Goal: Task Accomplishment & Management: Manage account settings

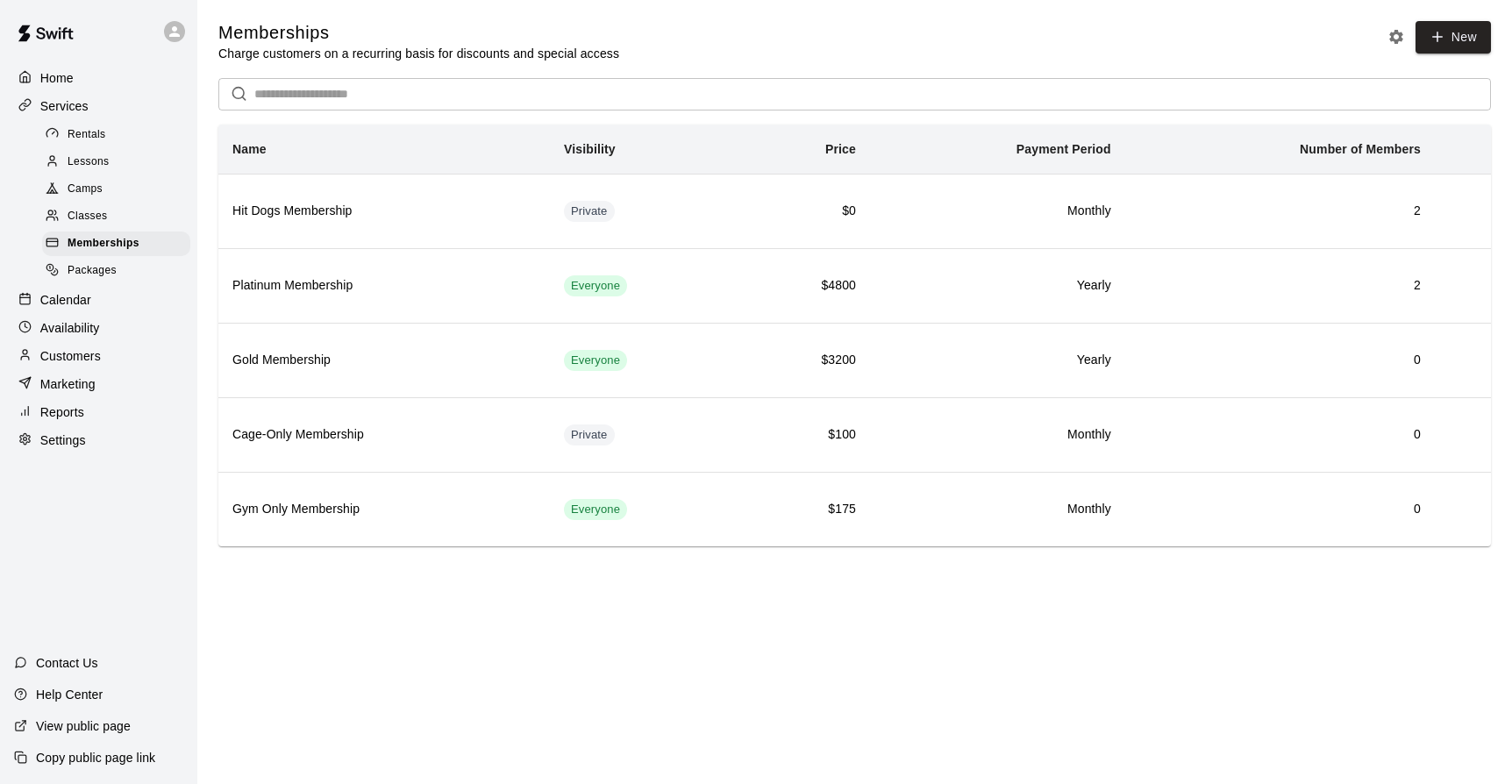
click at [58, 358] on p "Customers" at bounding box center [70, 356] width 60 height 18
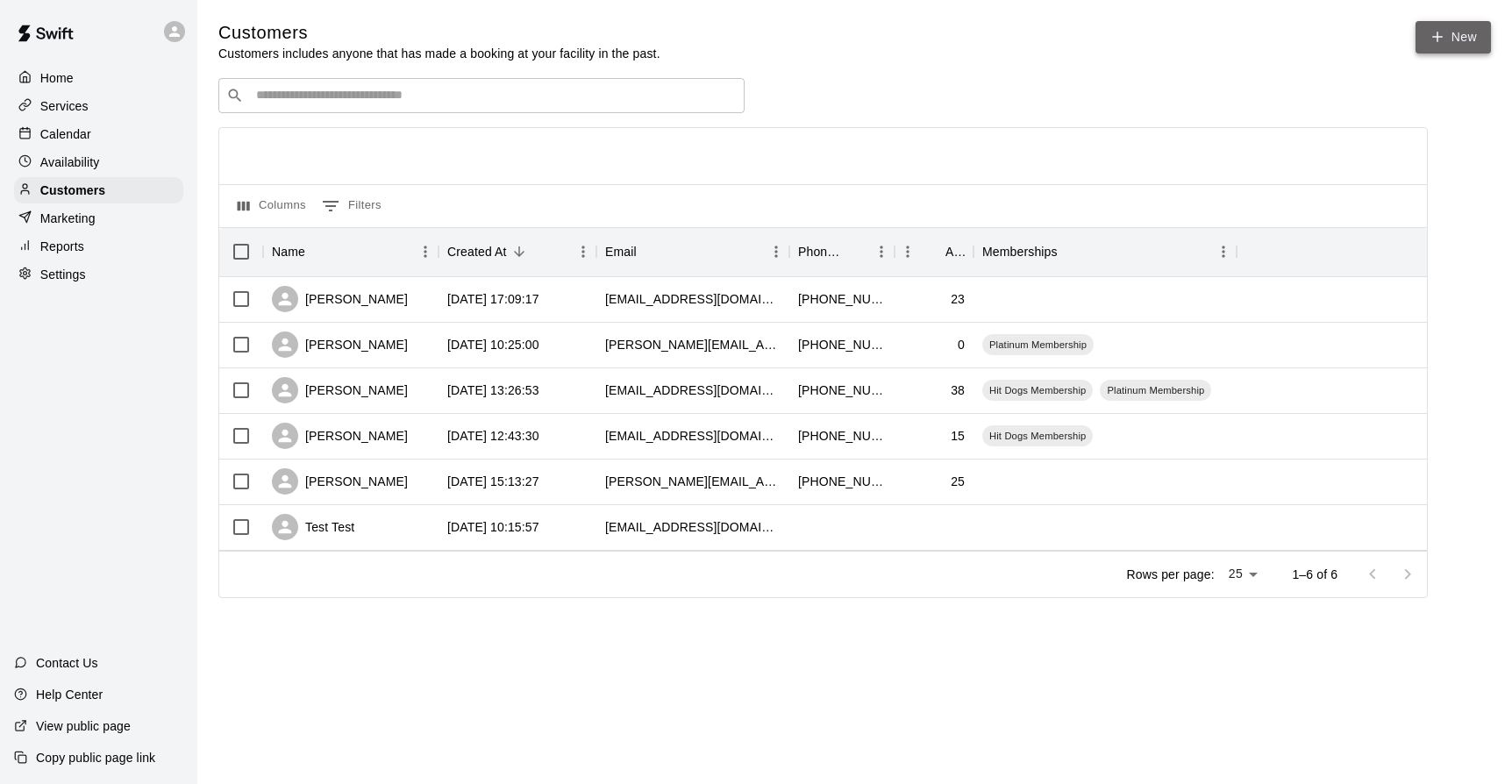
click at [1440, 35] on icon at bounding box center [1437, 36] width 16 height 16
select select "**"
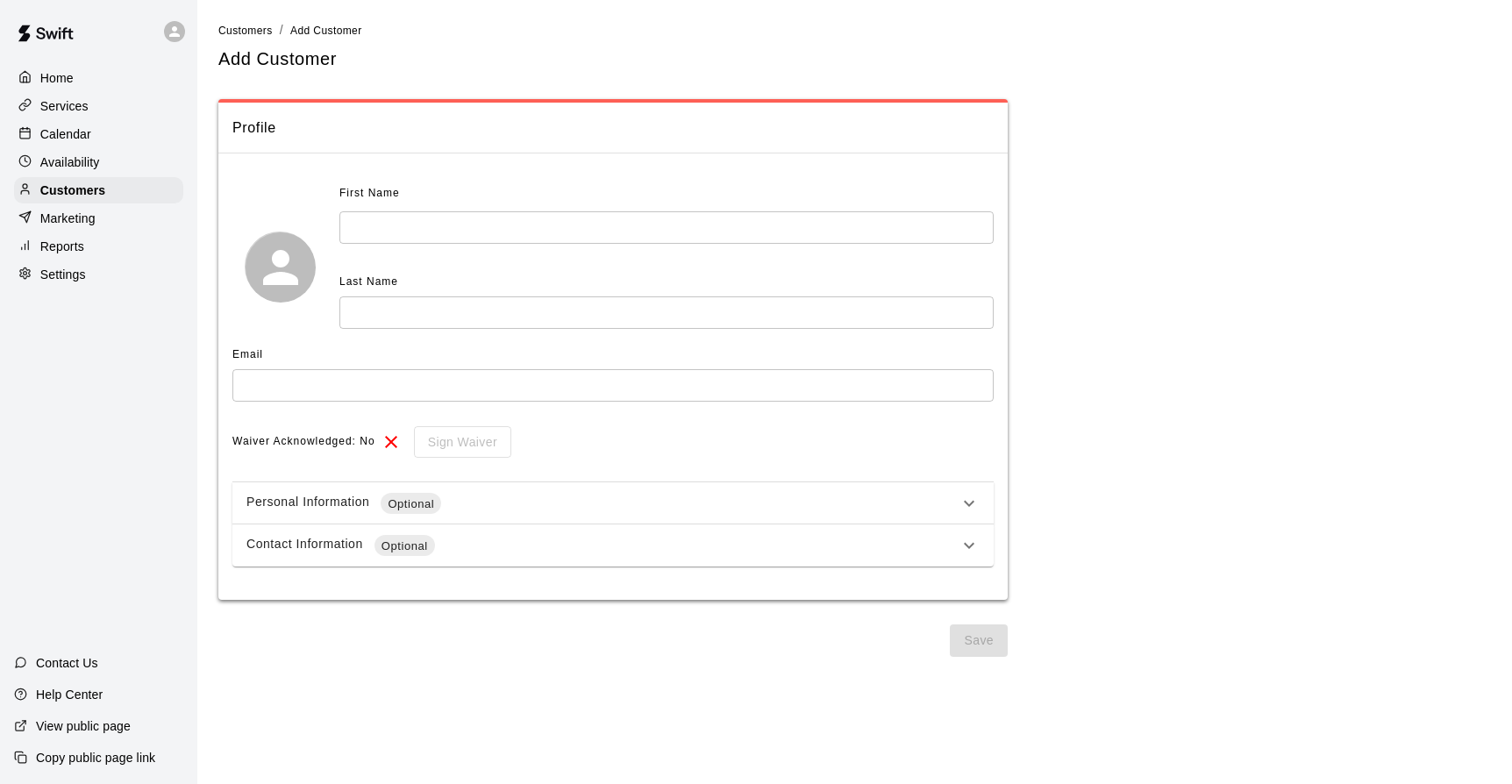
click at [381, 224] on input "text" at bounding box center [667, 227] width 654 height 32
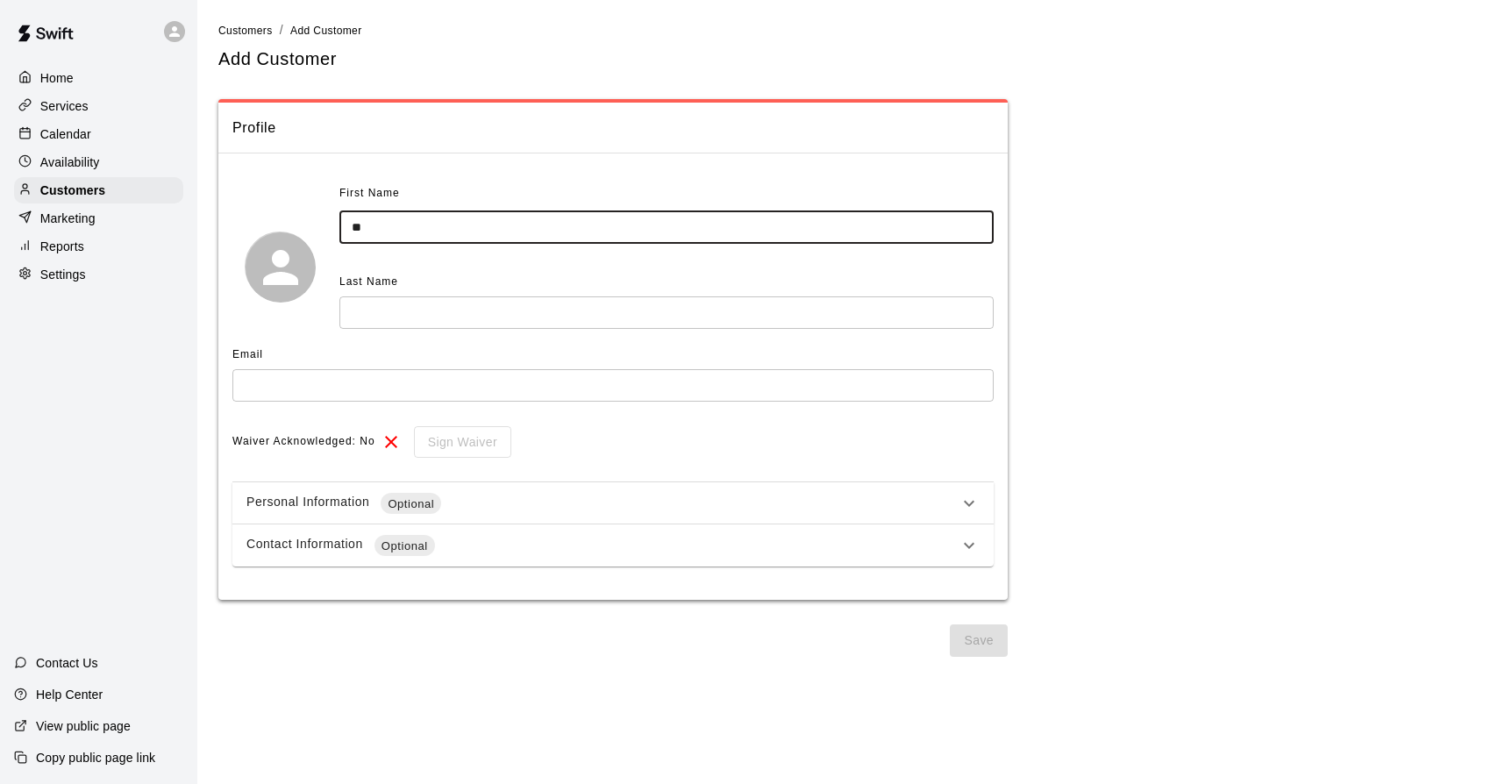
type input "*"
type input "****"
click at [388, 318] on input "text" at bounding box center [667, 312] width 654 height 32
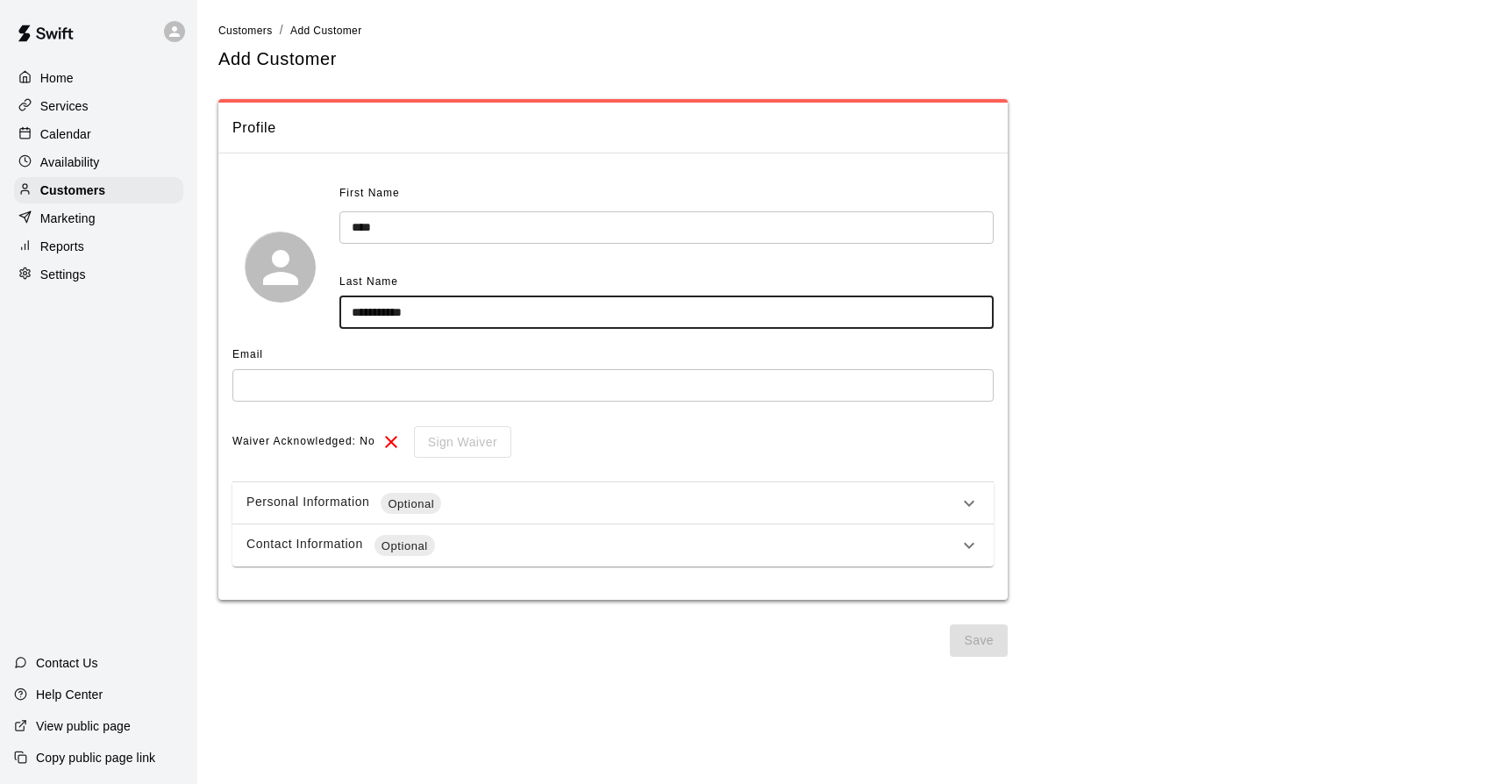
type input "**********"
click at [294, 392] on input "text" at bounding box center [613, 385] width 761 height 32
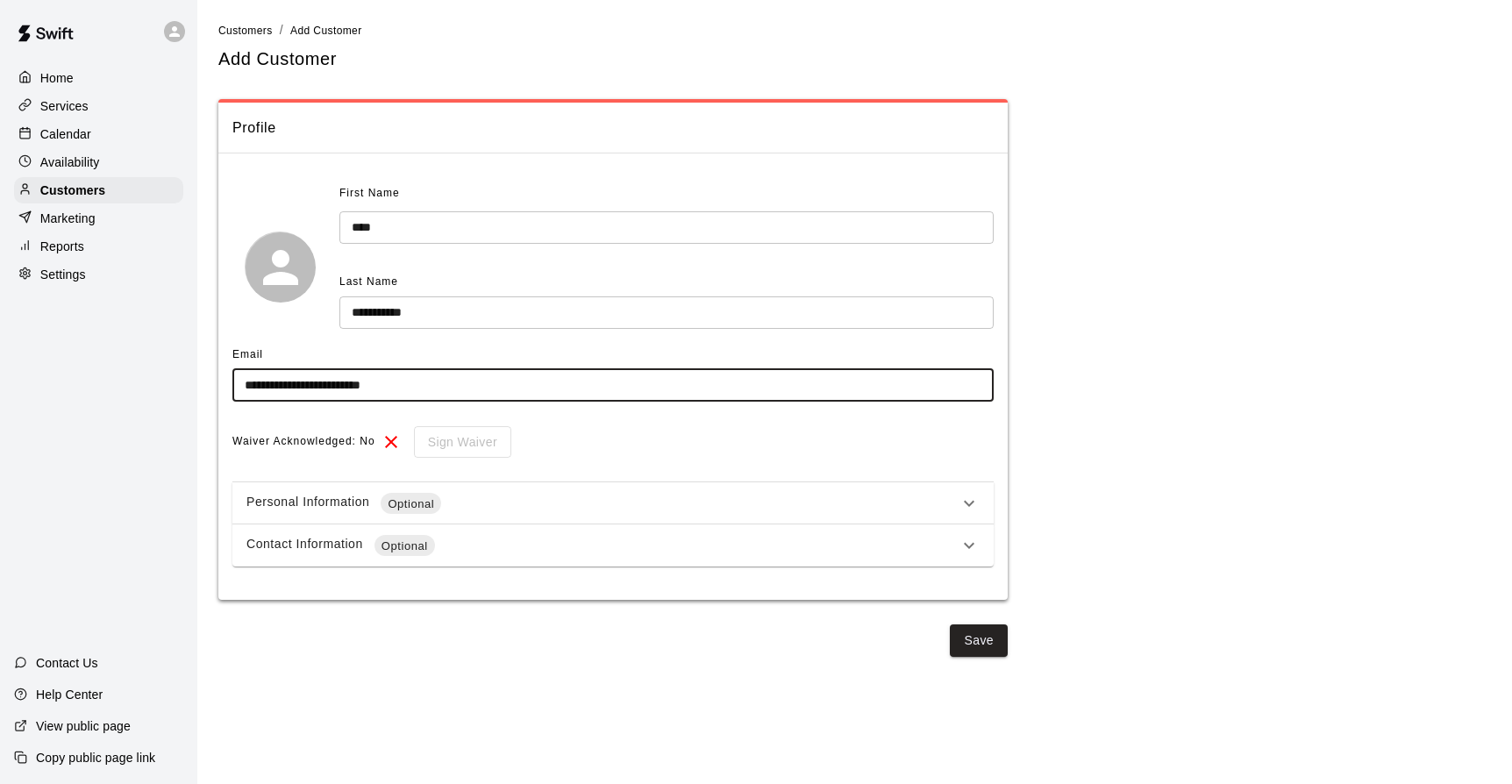
type input "**********"
click at [779, 504] on div "Personal Information Optional" at bounding box center [603, 503] width 712 height 21
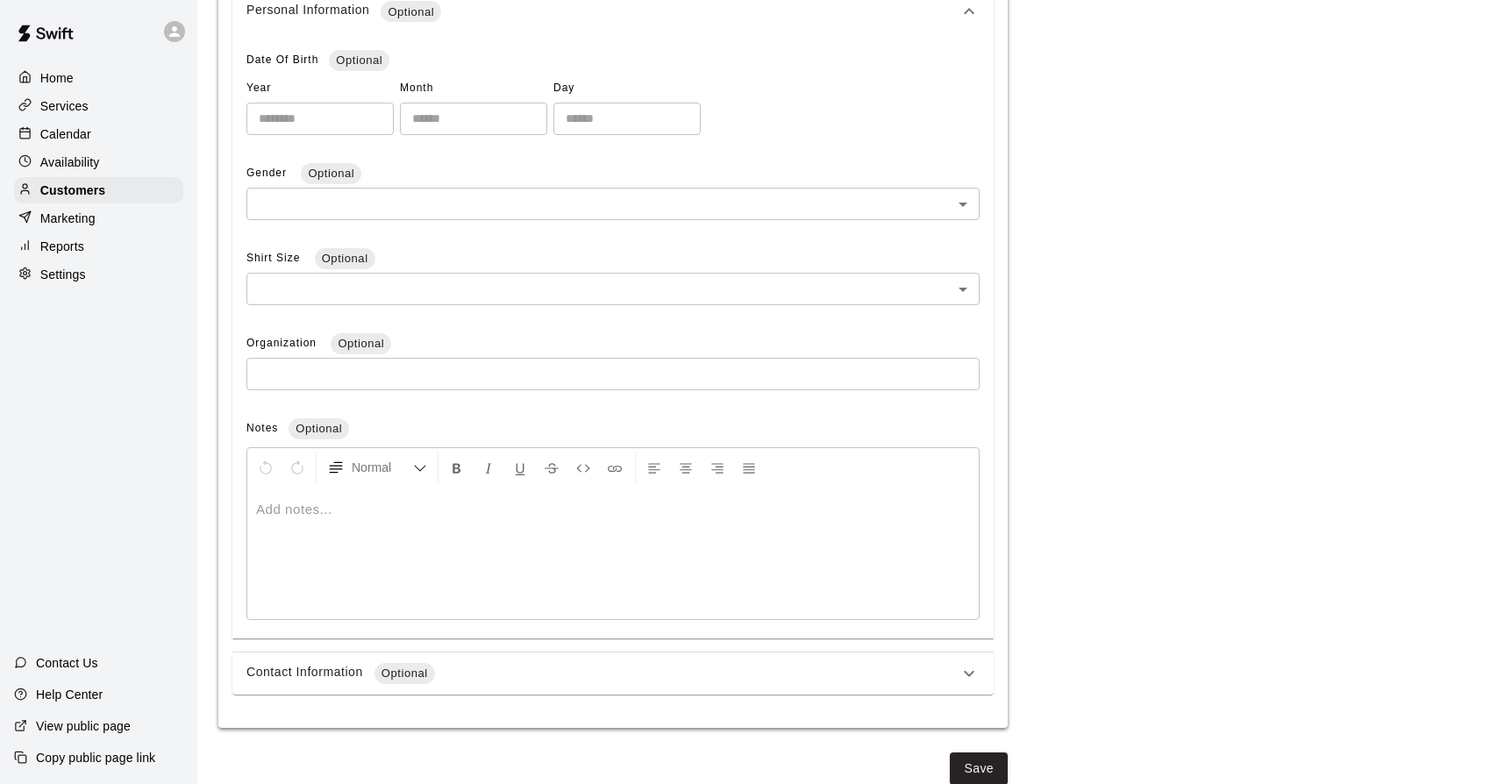
scroll to position [513, 0]
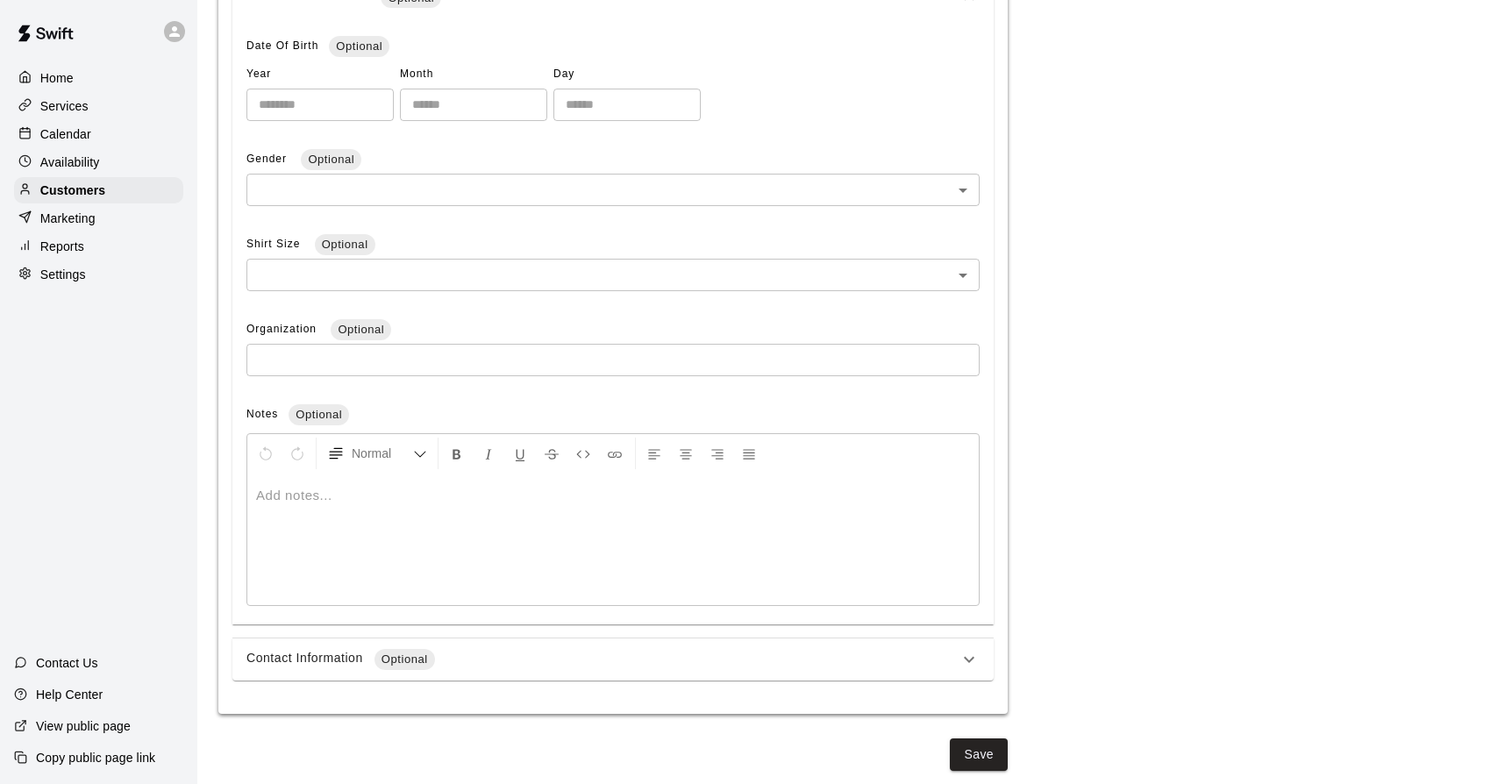
click at [310, 496] on p at bounding box center [613, 495] width 714 height 18
click at [975, 759] on button "Save" at bounding box center [979, 754] width 57 height 32
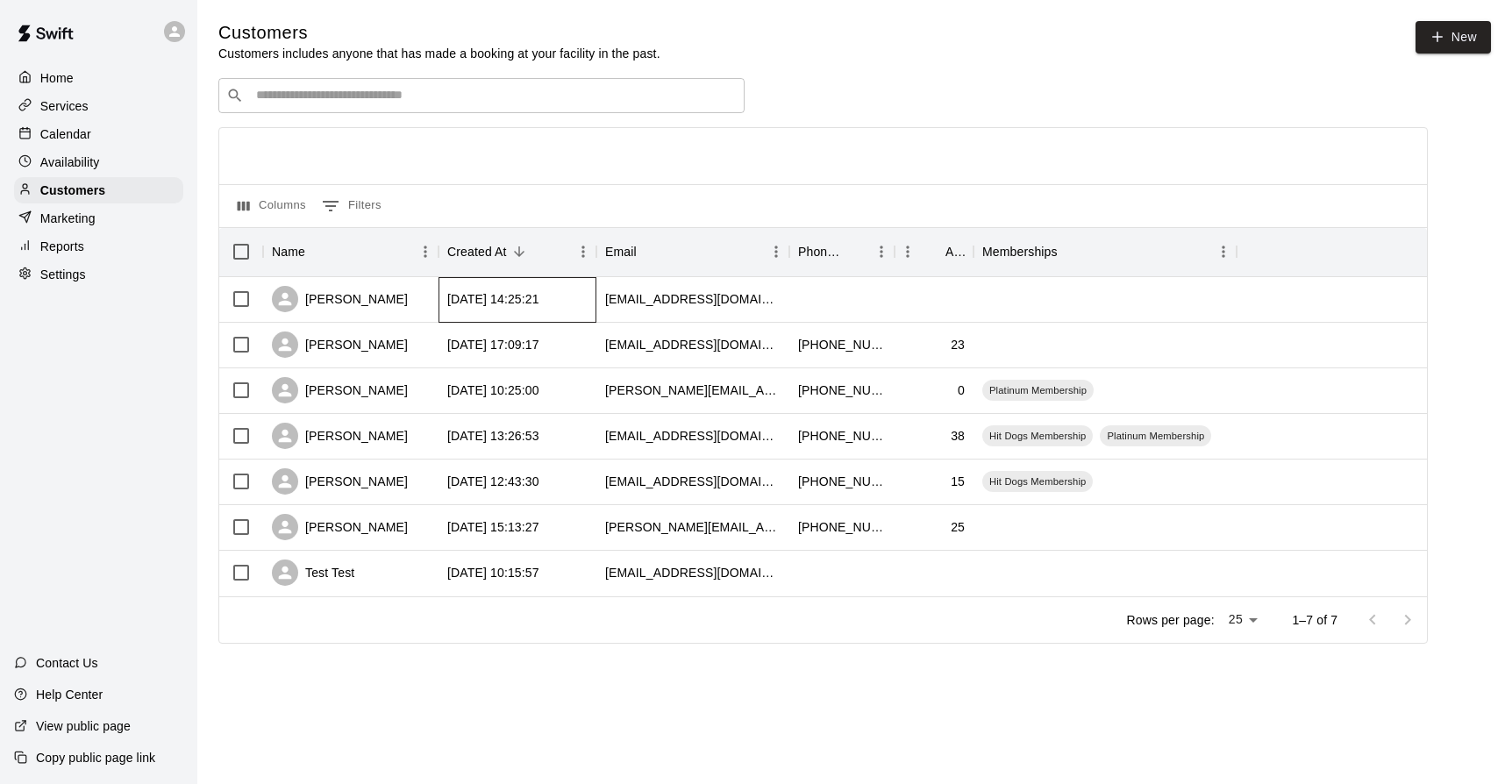
click at [510, 299] on div "2025-08-20 14:25:21" at bounding box center [493, 298] width 92 height 18
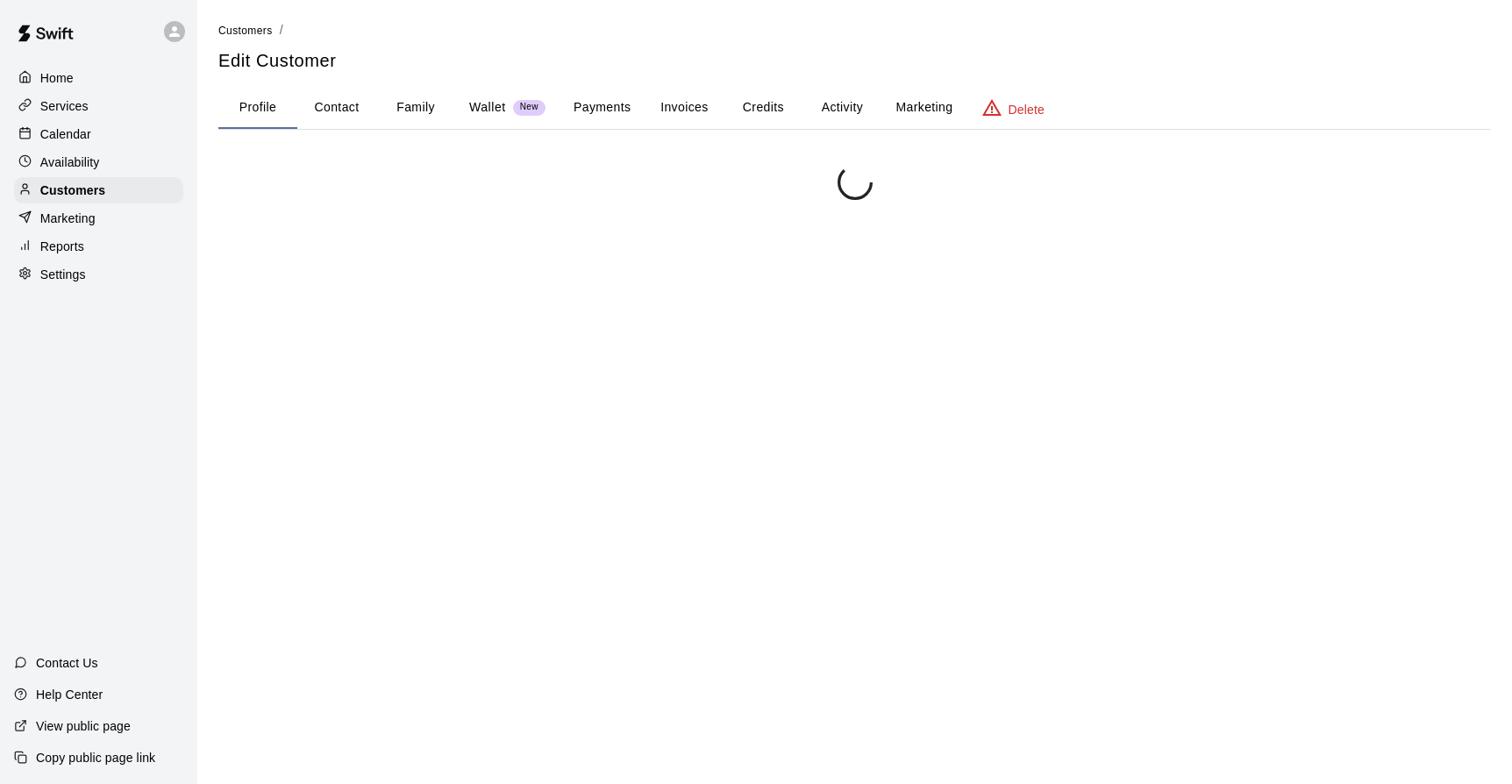
scroll to position [164, 0]
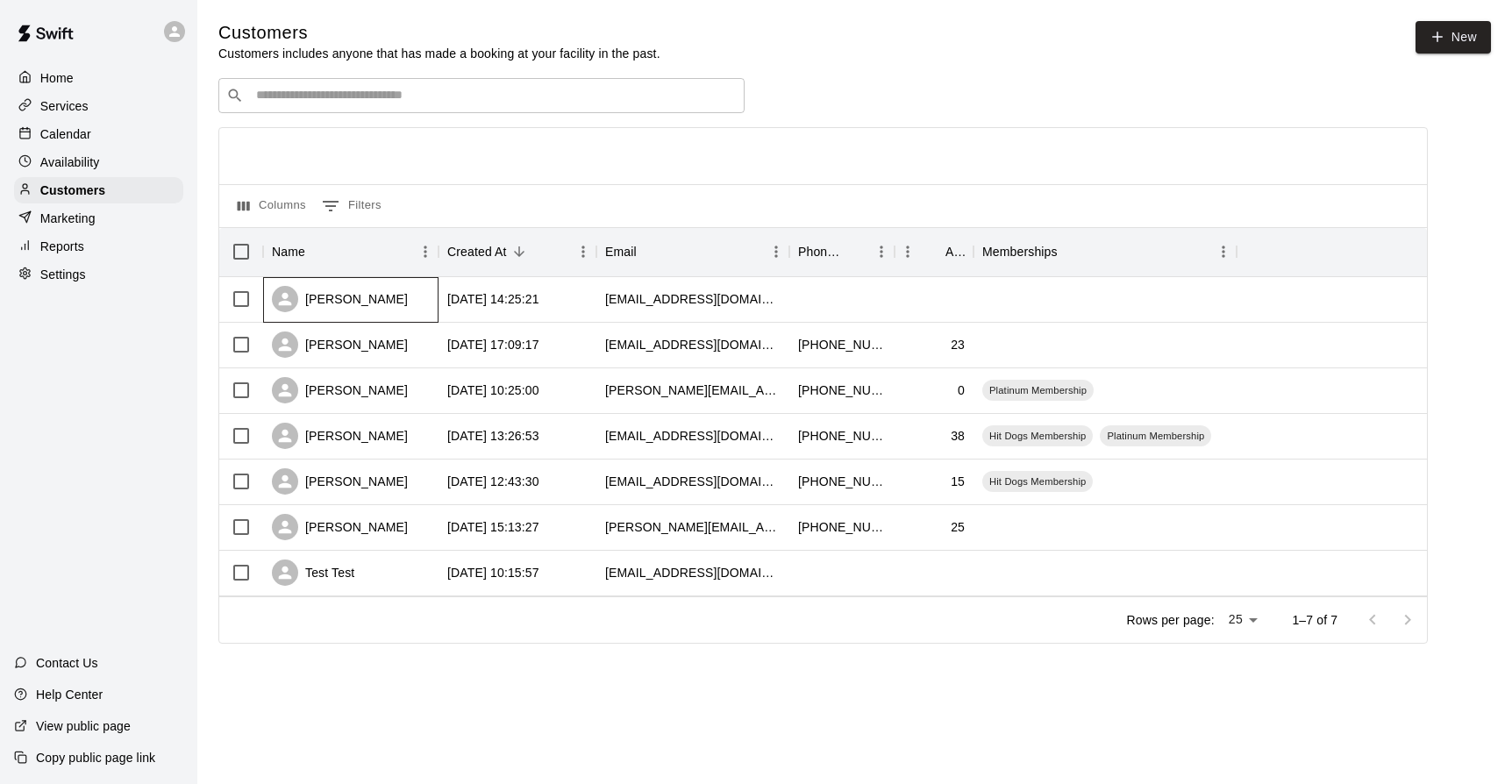
click at [323, 298] on div "Andy Deligiannis" at bounding box center [339, 298] width 136 height 26
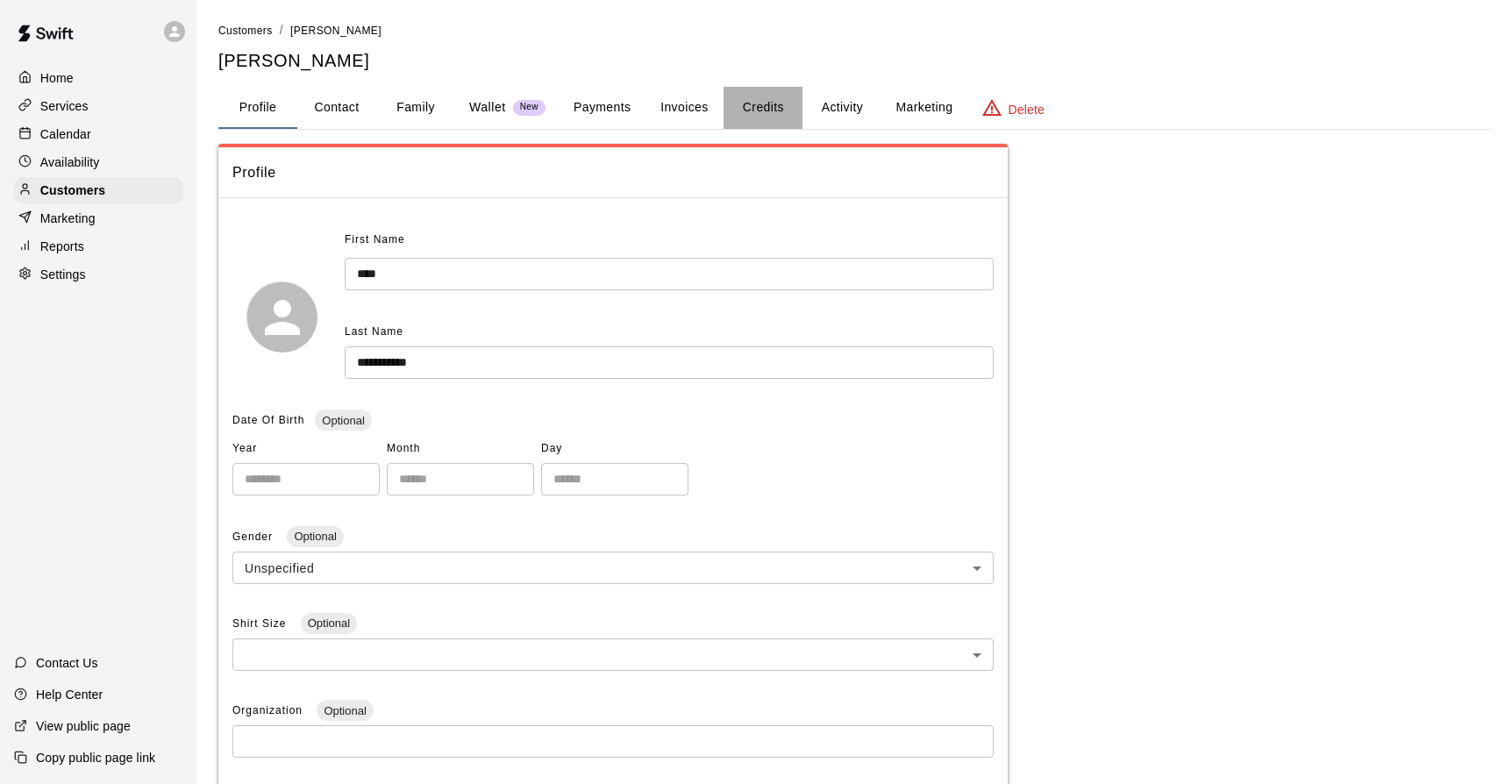
click at [779, 107] on button "Credits" at bounding box center [763, 107] width 79 height 42
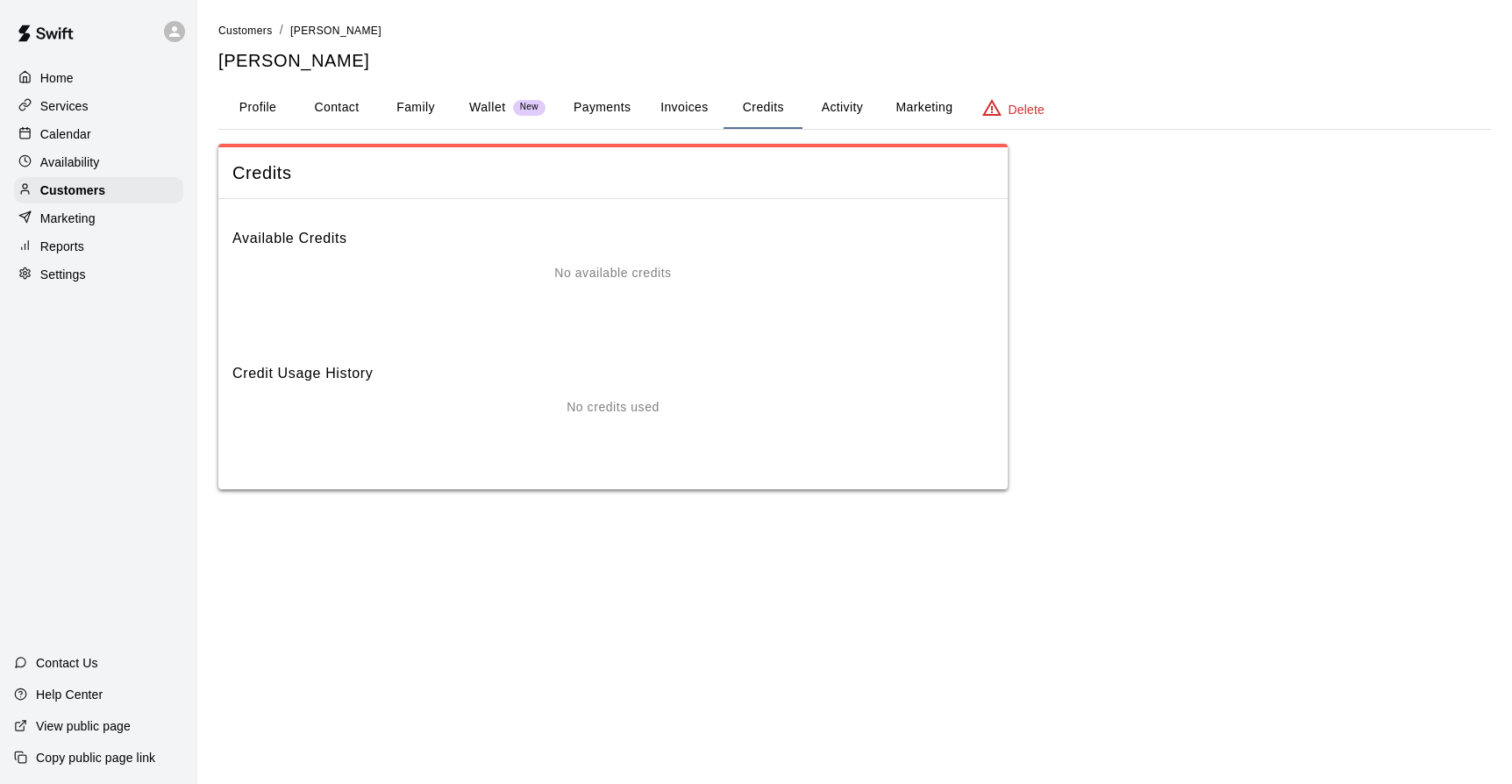
click at [846, 107] on button "Activity" at bounding box center [842, 107] width 79 height 42
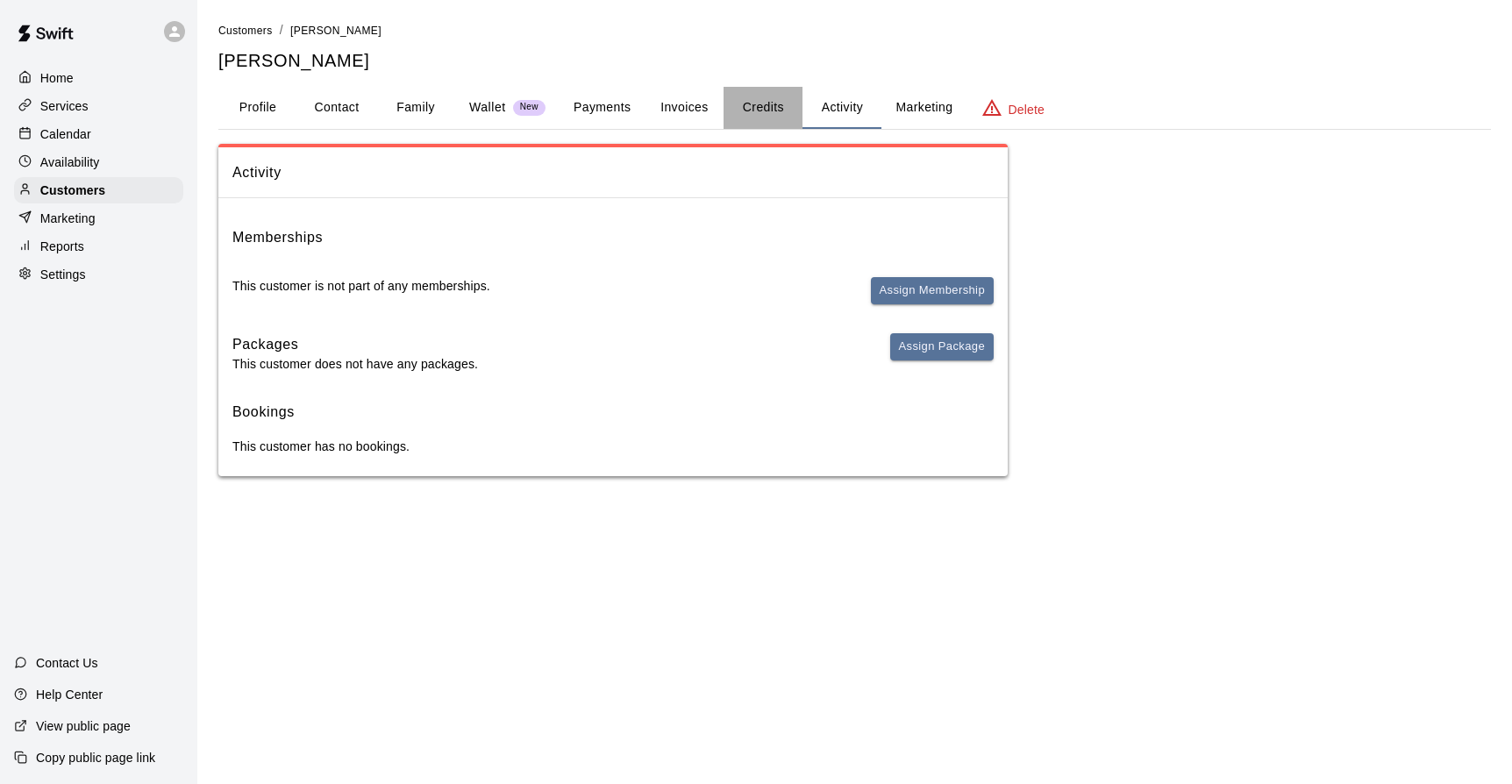
click at [755, 112] on button "Credits" at bounding box center [763, 107] width 79 height 42
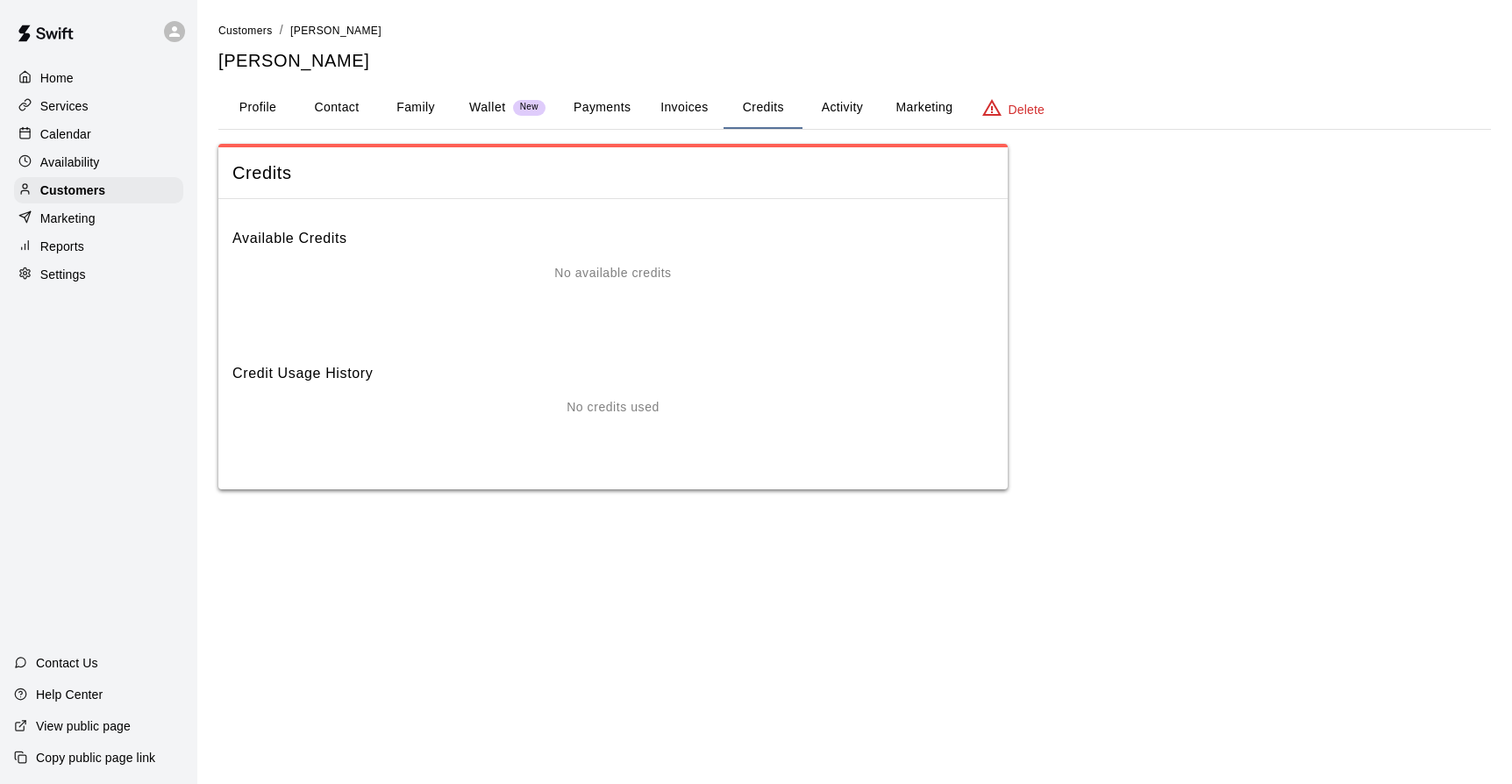
click at [706, 107] on button "Invoices" at bounding box center [683, 107] width 79 height 42
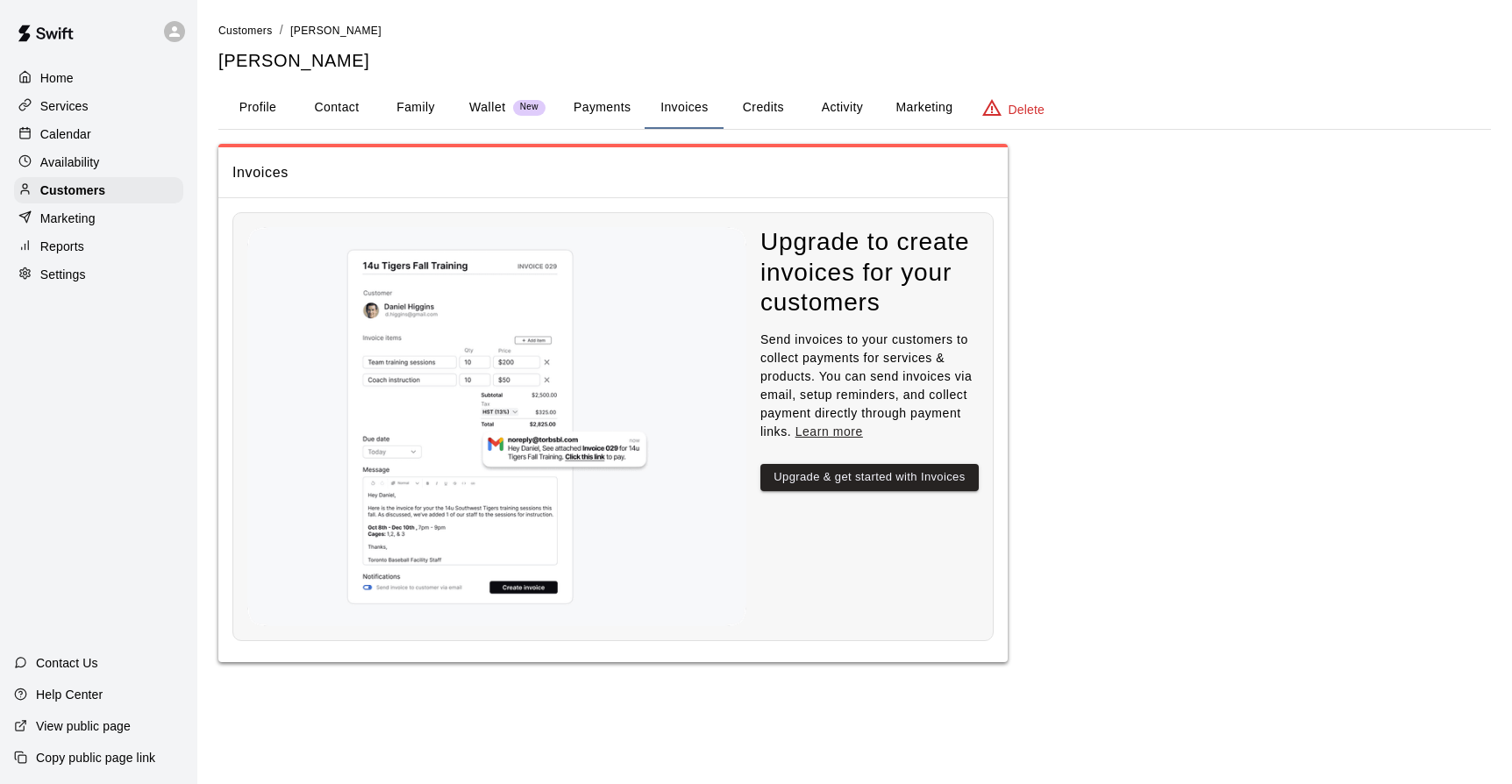
click at [616, 104] on button "Payments" at bounding box center [603, 107] width 85 height 42
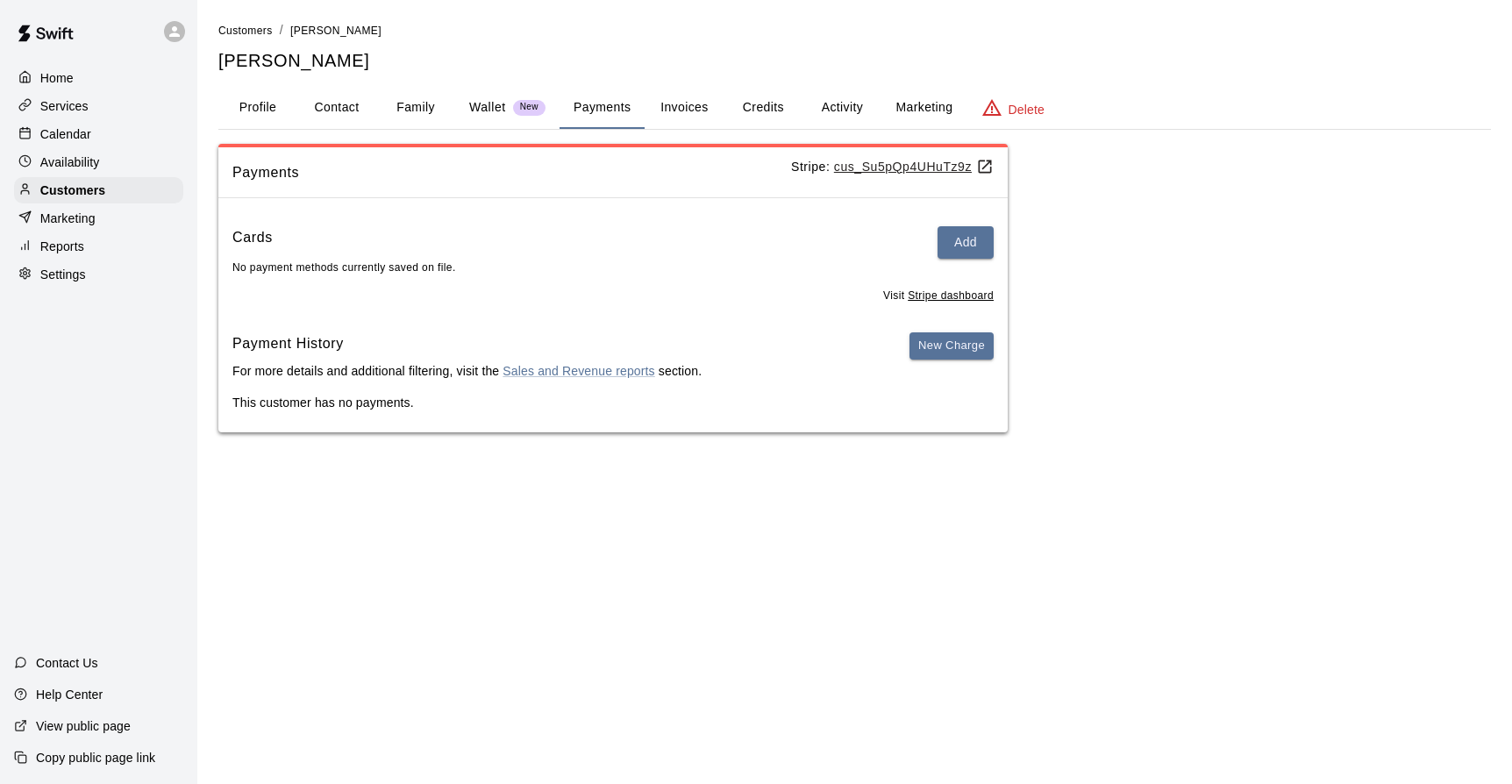
click at [481, 105] on p "Wallet" at bounding box center [488, 107] width 37 height 19
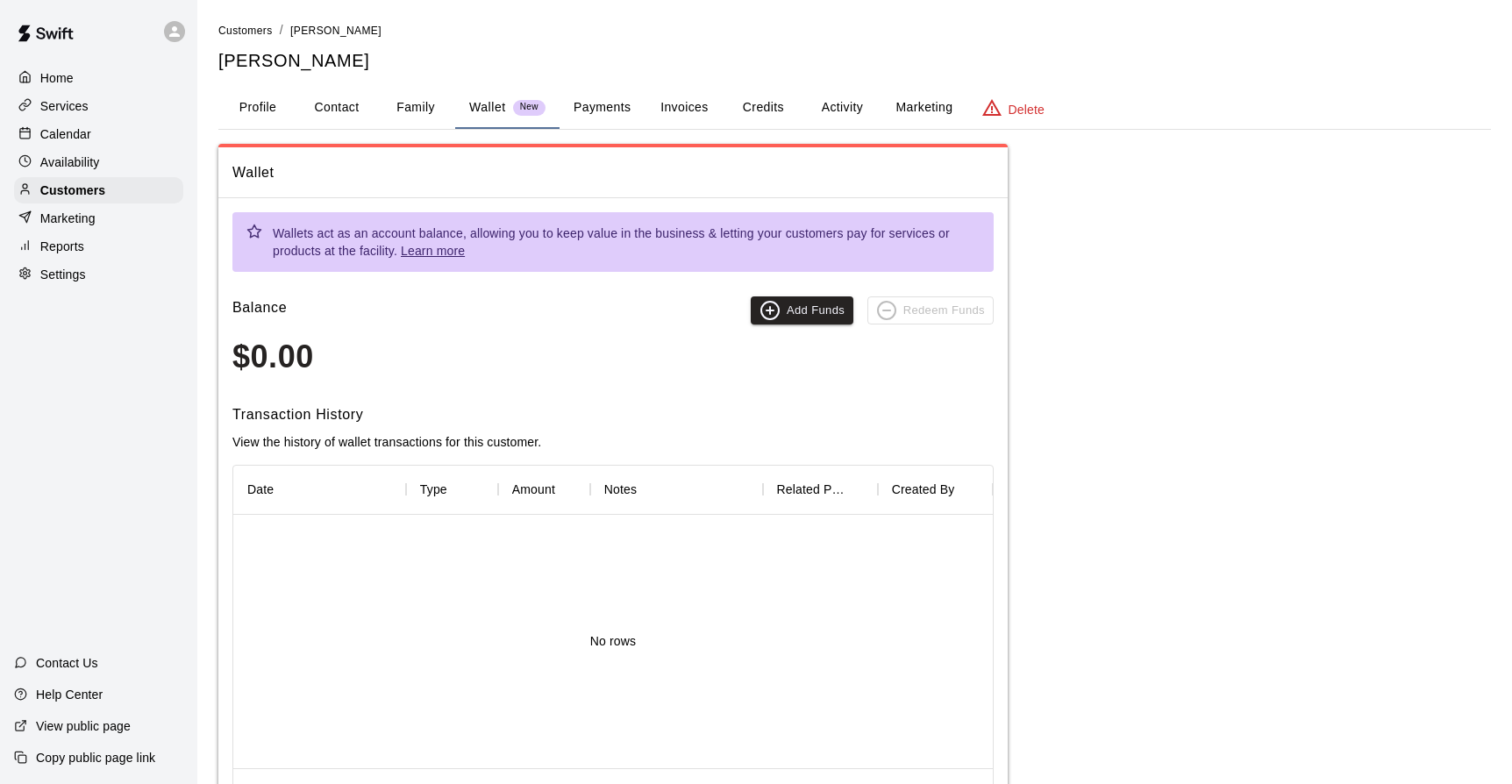
click at [413, 104] on button "Family" at bounding box center [415, 107] width 79 height 42
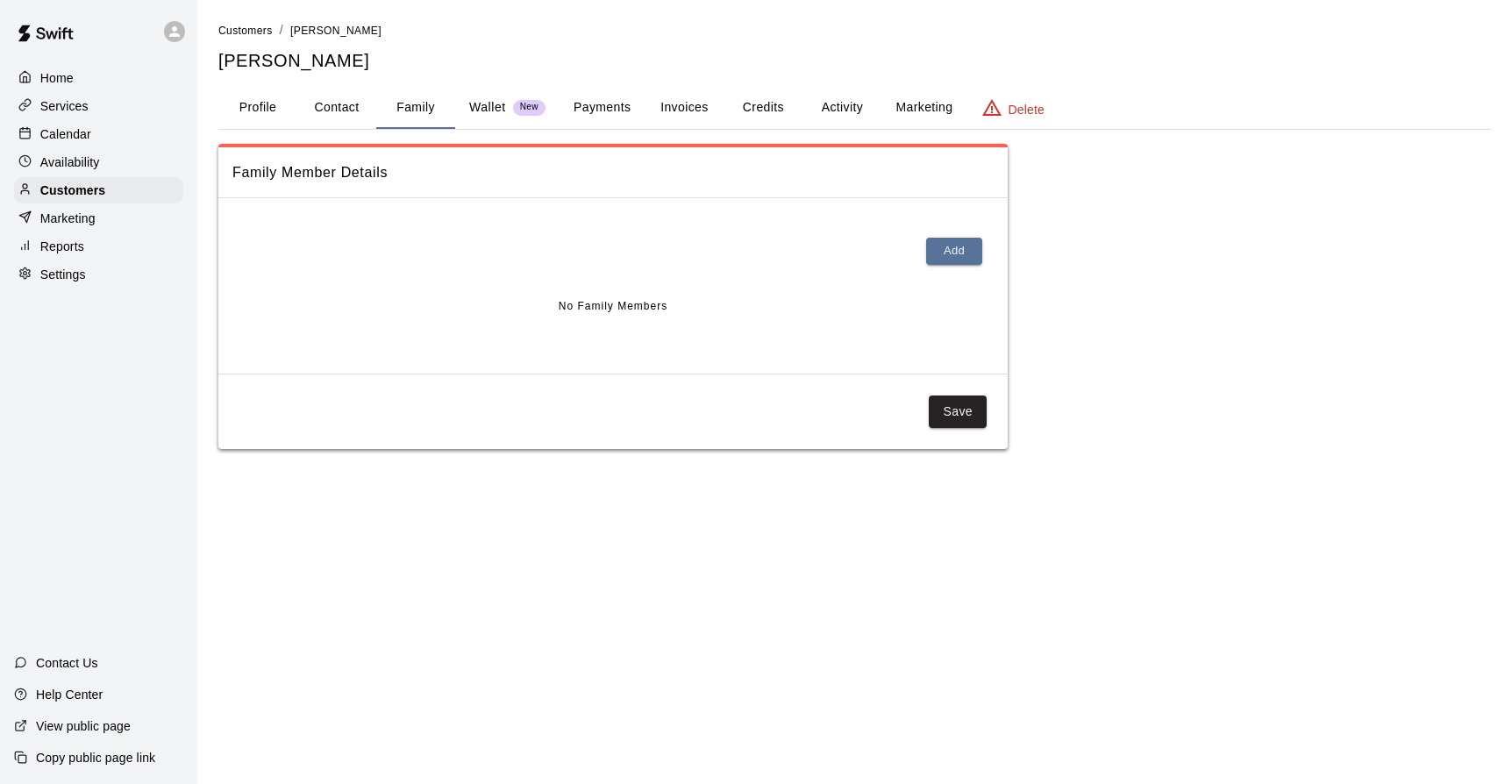
click at [352, 105] on button "Contact" at bounding box center [337, 107] width 79 height 42
select select "**"
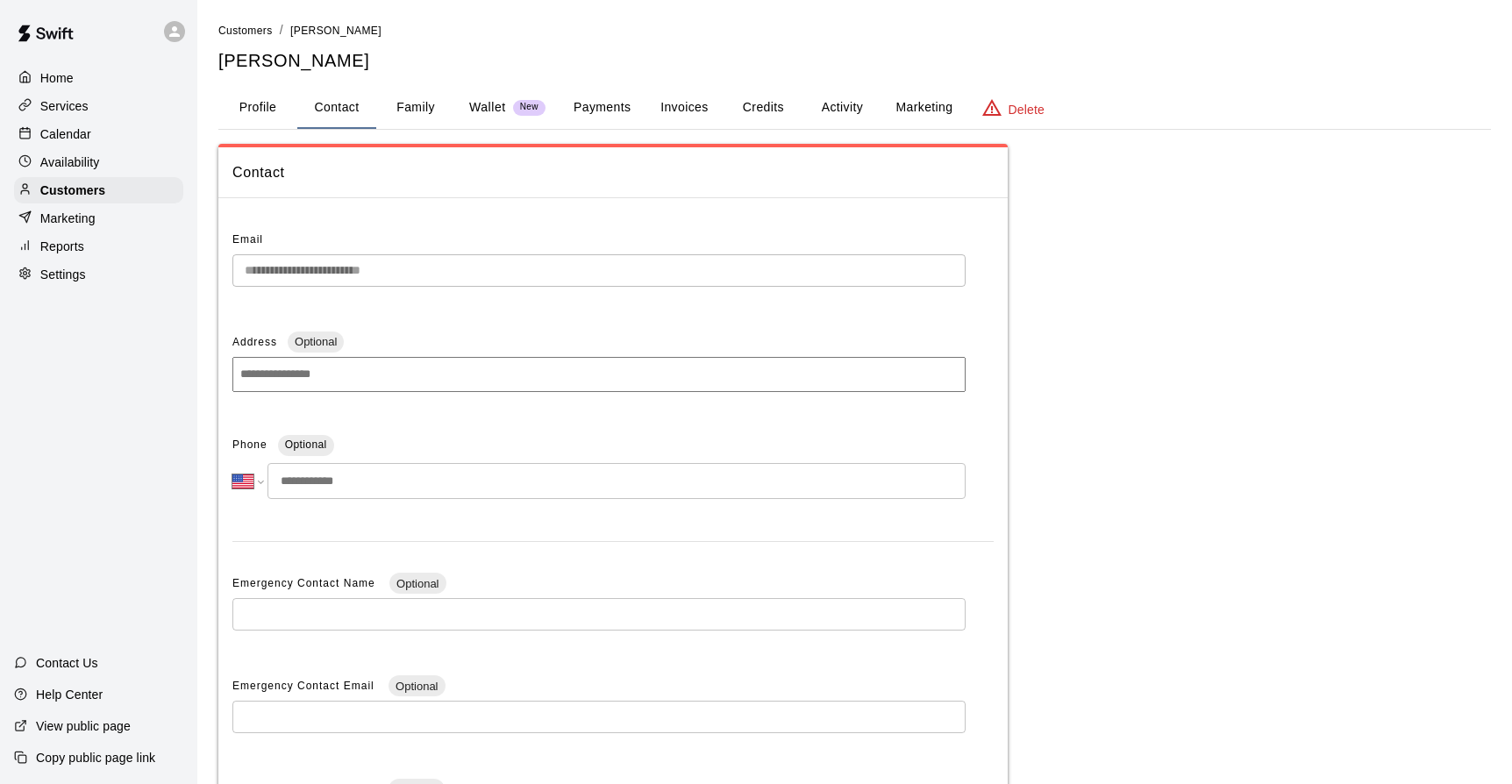
click at [261, 107] on button "Profile" at bounding box center [258, 107] width 79 height 42
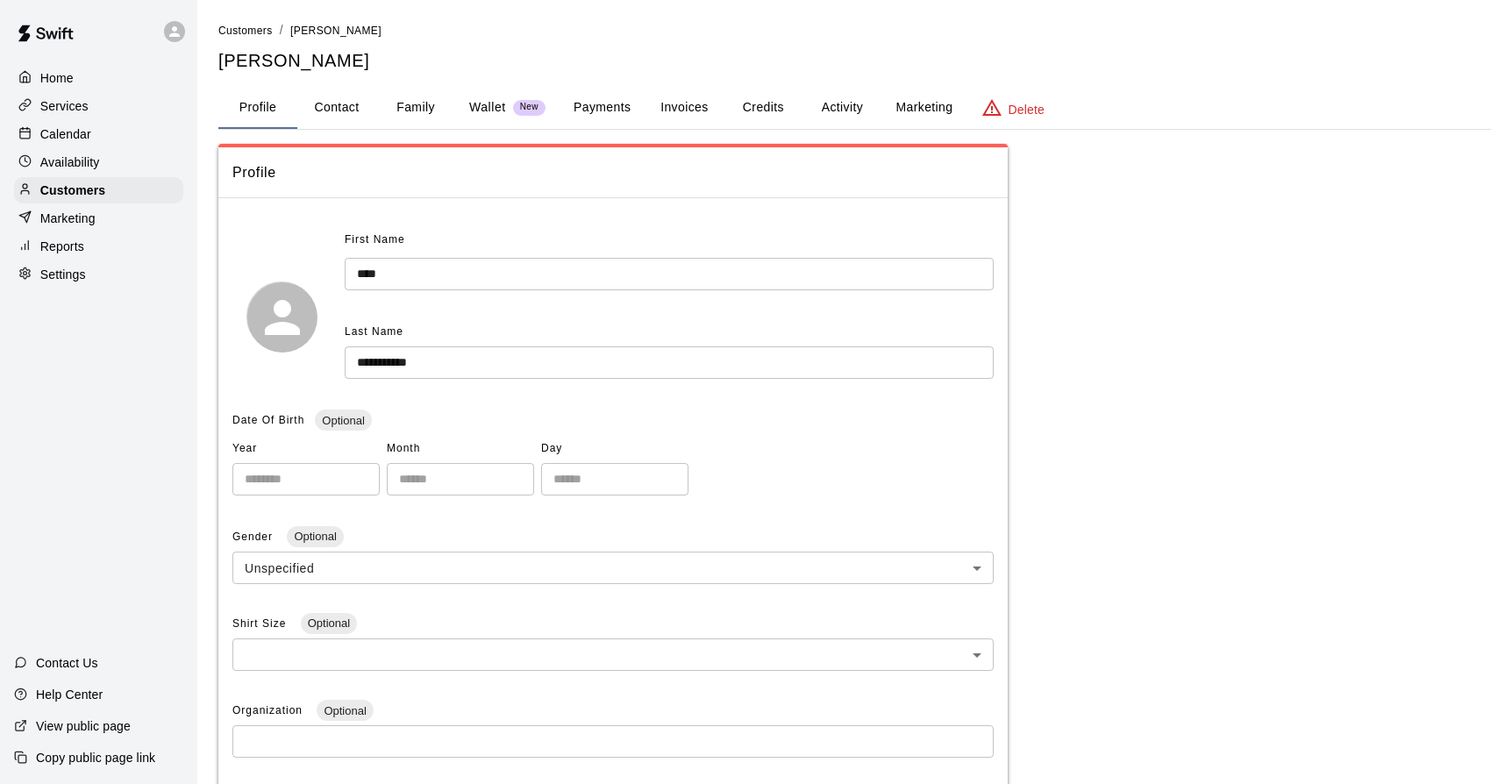
click at [855, 113] on button "Activity" at bounding box center [842, 107] width 79 height 42
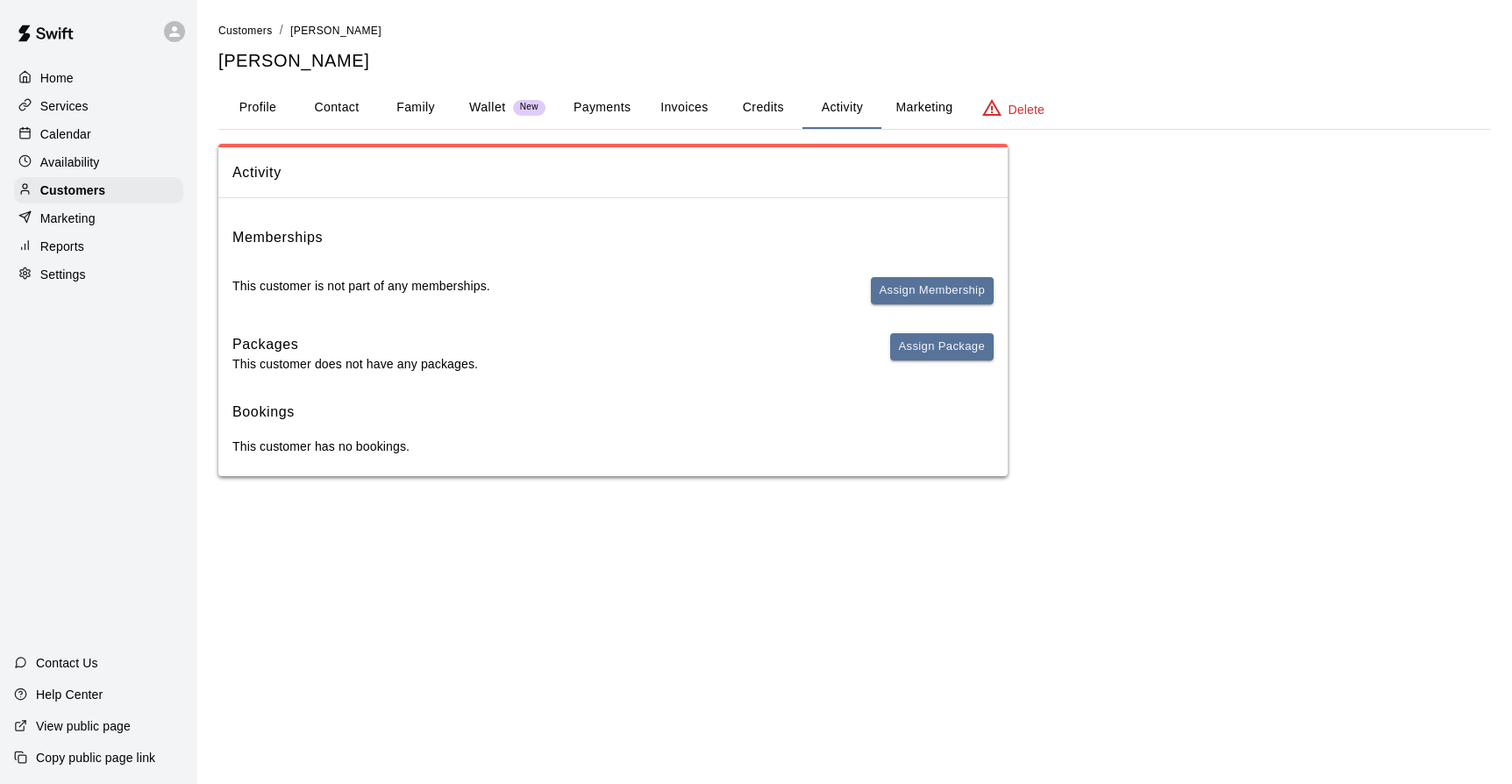
click at [61, 273] on p "Settings" at bounding box center [63, 274] width 45 height 18
select select "**"
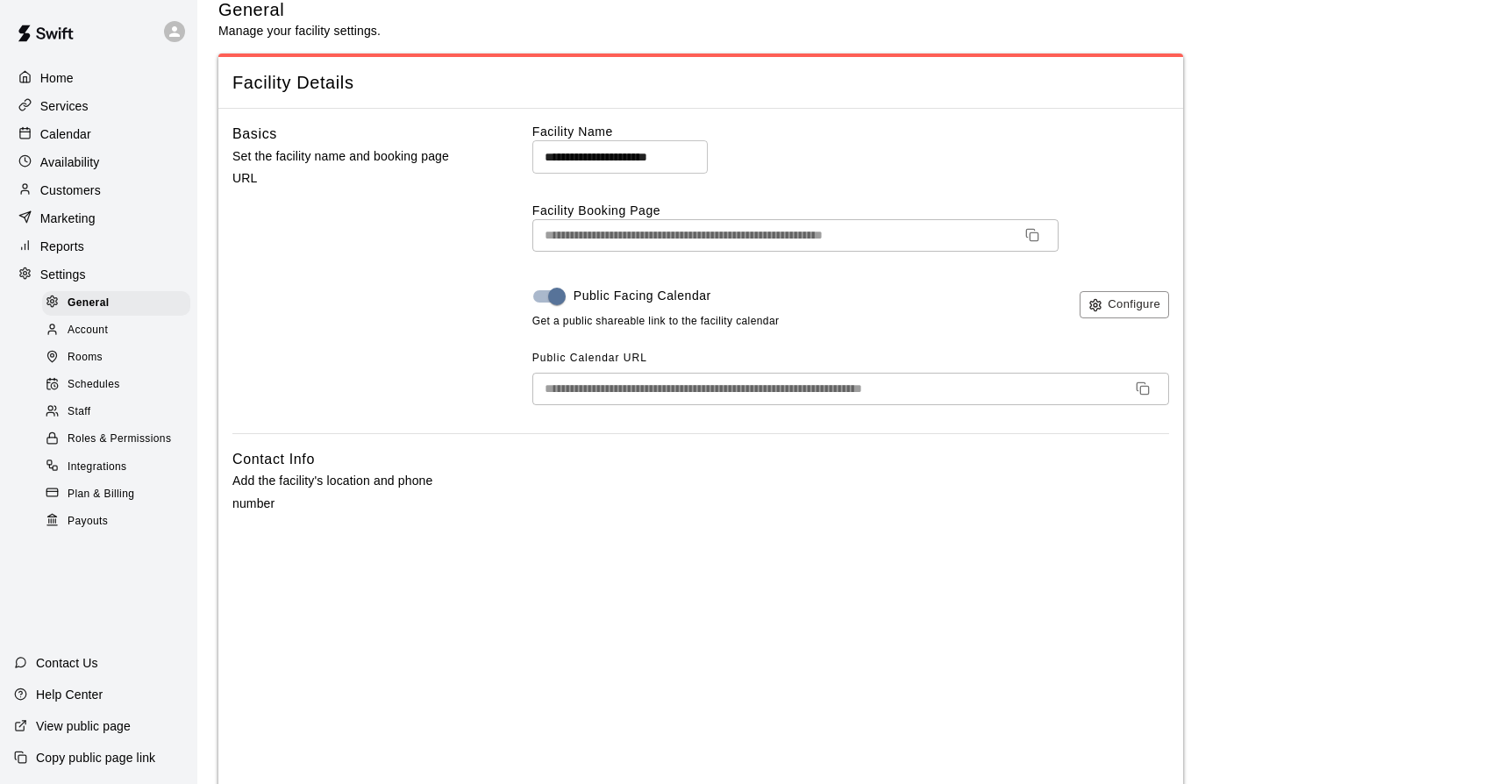
scroll to position [24, 0]
click at [24, 98] on icon at bounding box center [25, 105] width 13 height 13
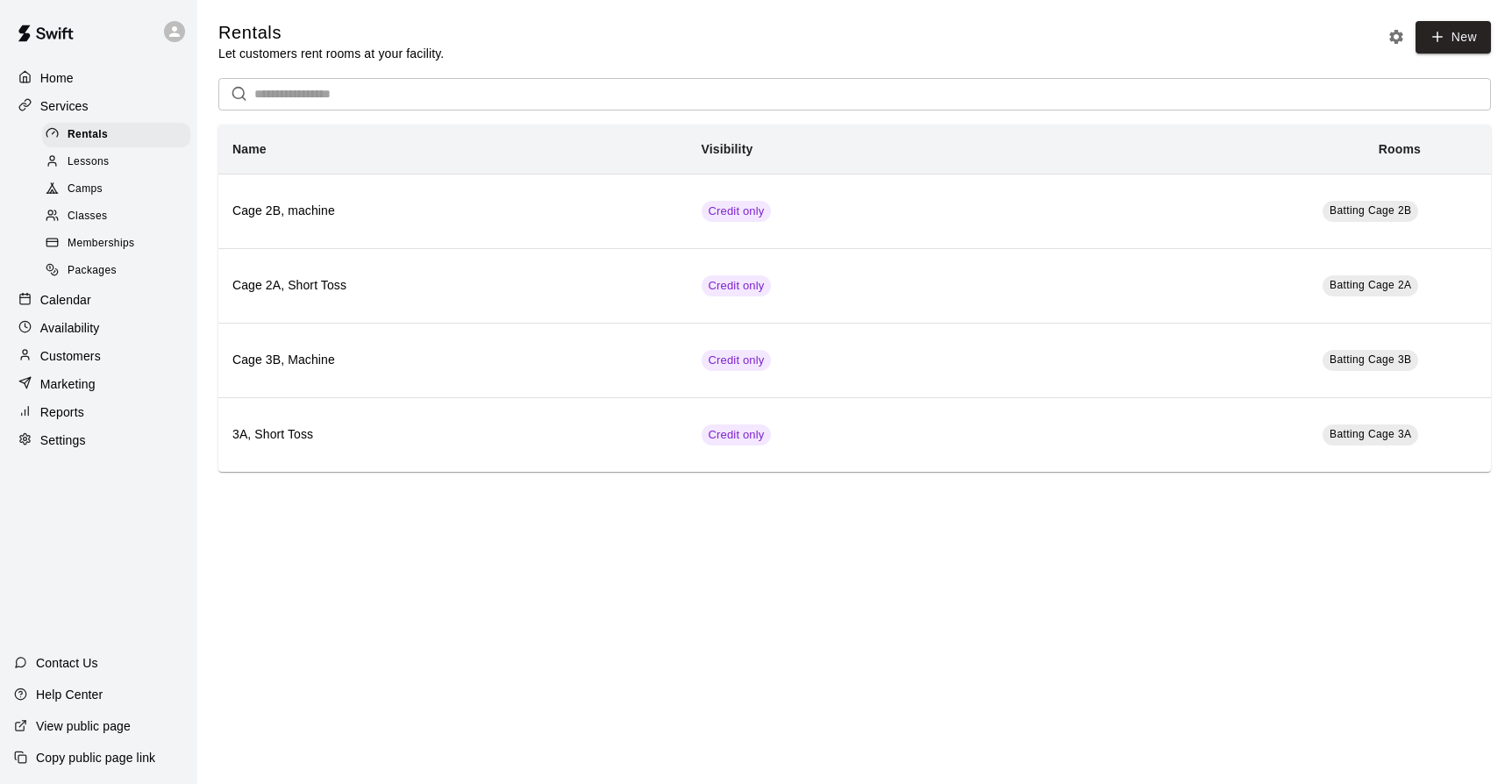
click at [79, 266] on span "Packages" at bounding box center [92, 271] width 49 height 18
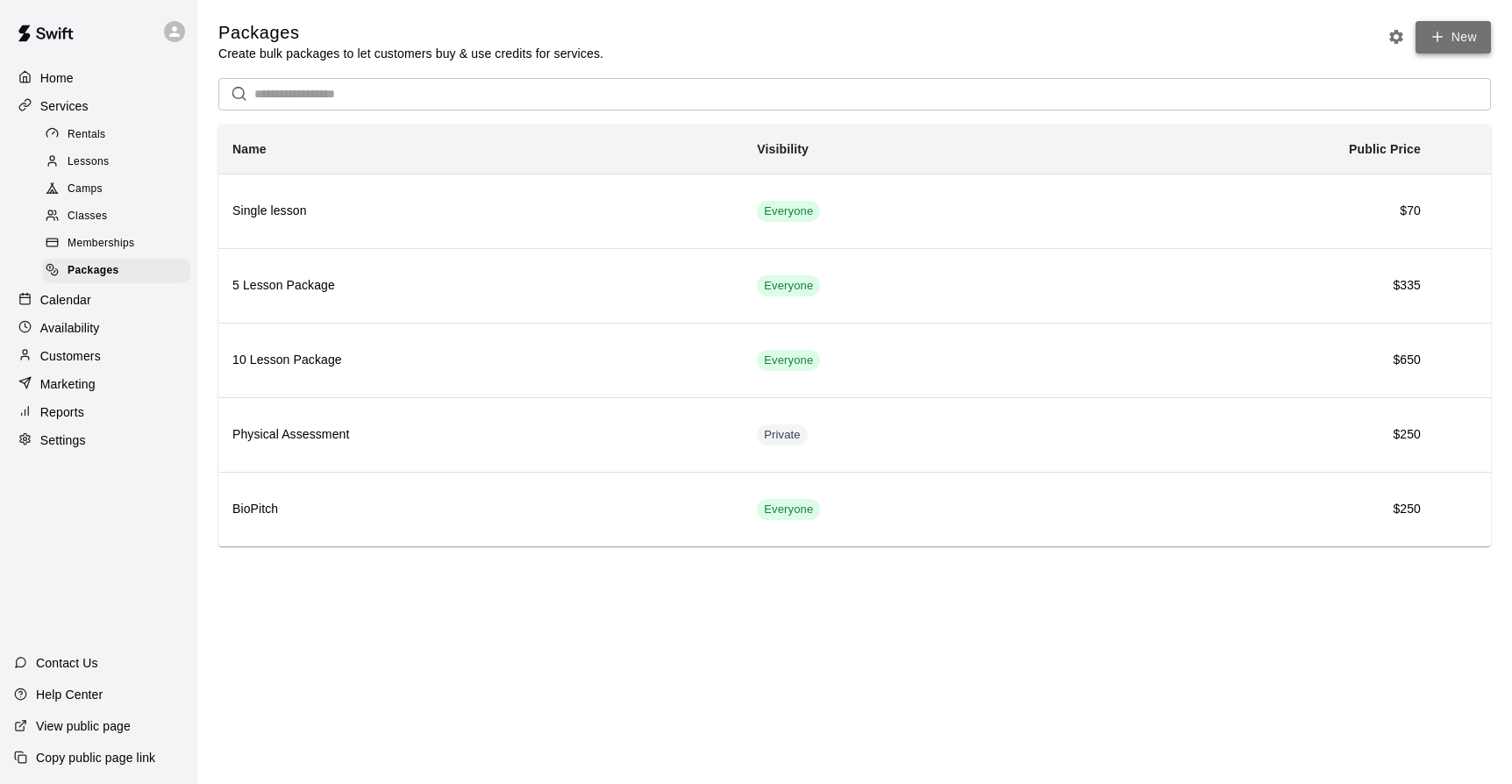
click at [1441, 40] on icon at bounding box center [1437, 36] width 16 height 16
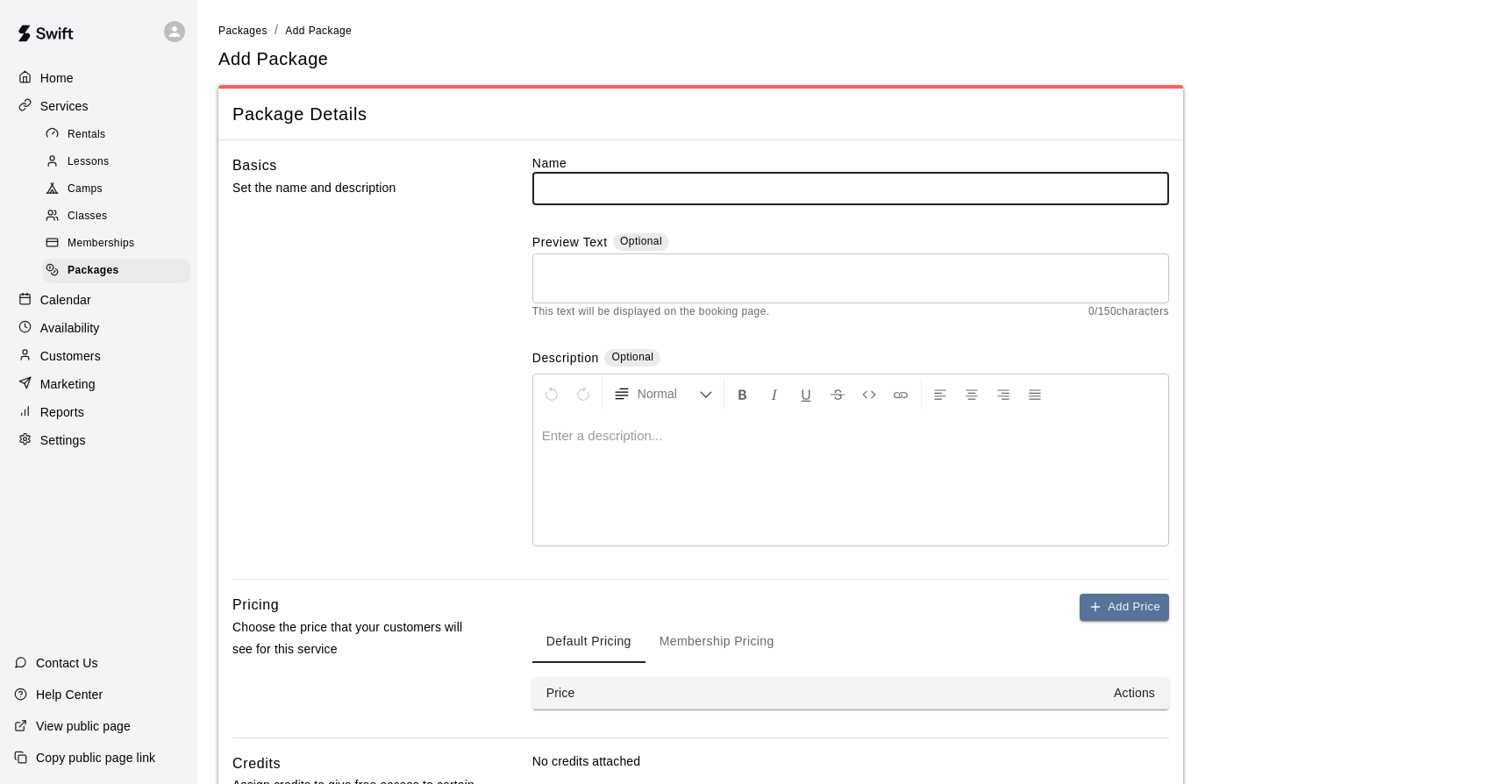
click at [559, 190] on input "text" at bounding box center [850, 187] width 637 height 32
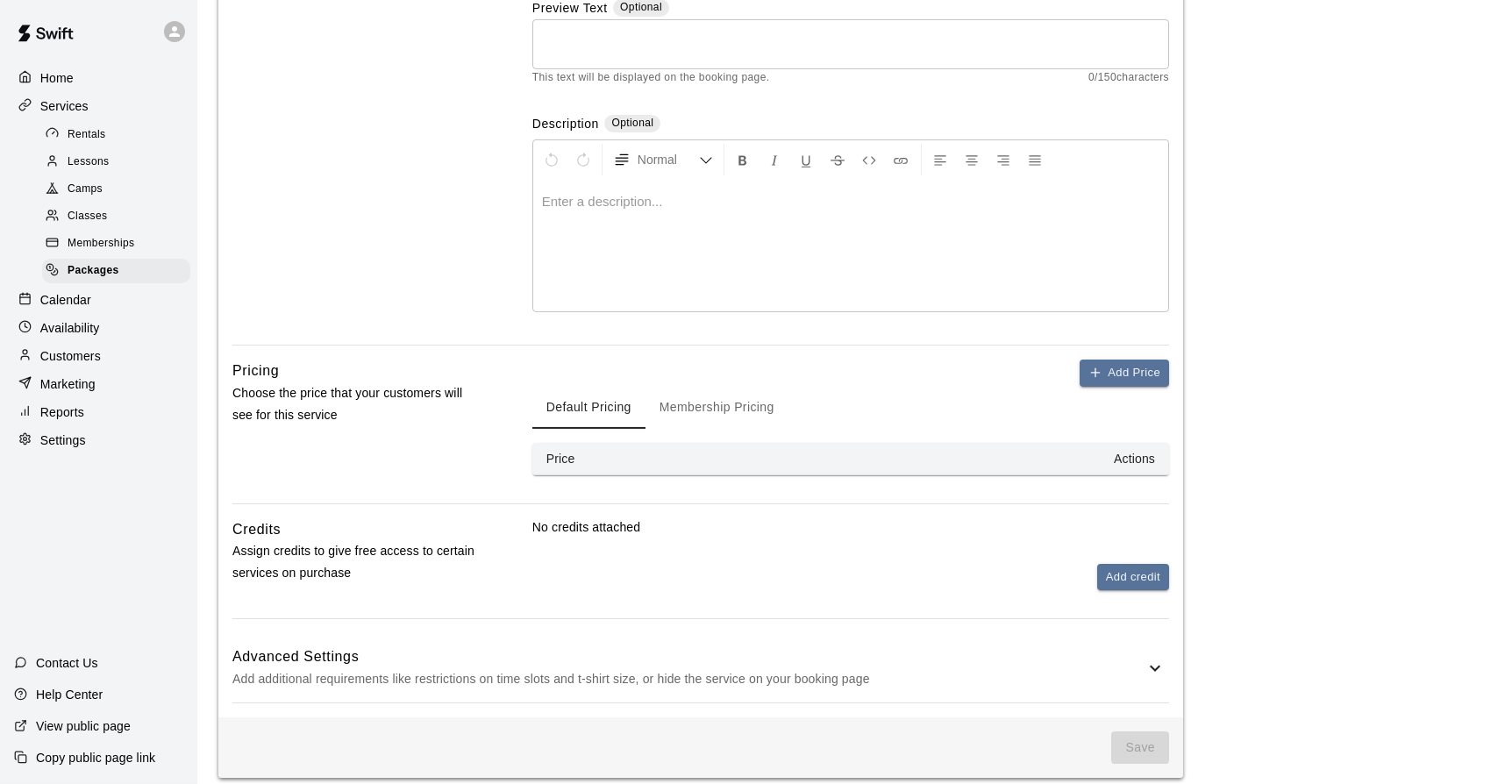
scroll to position [248, 0]
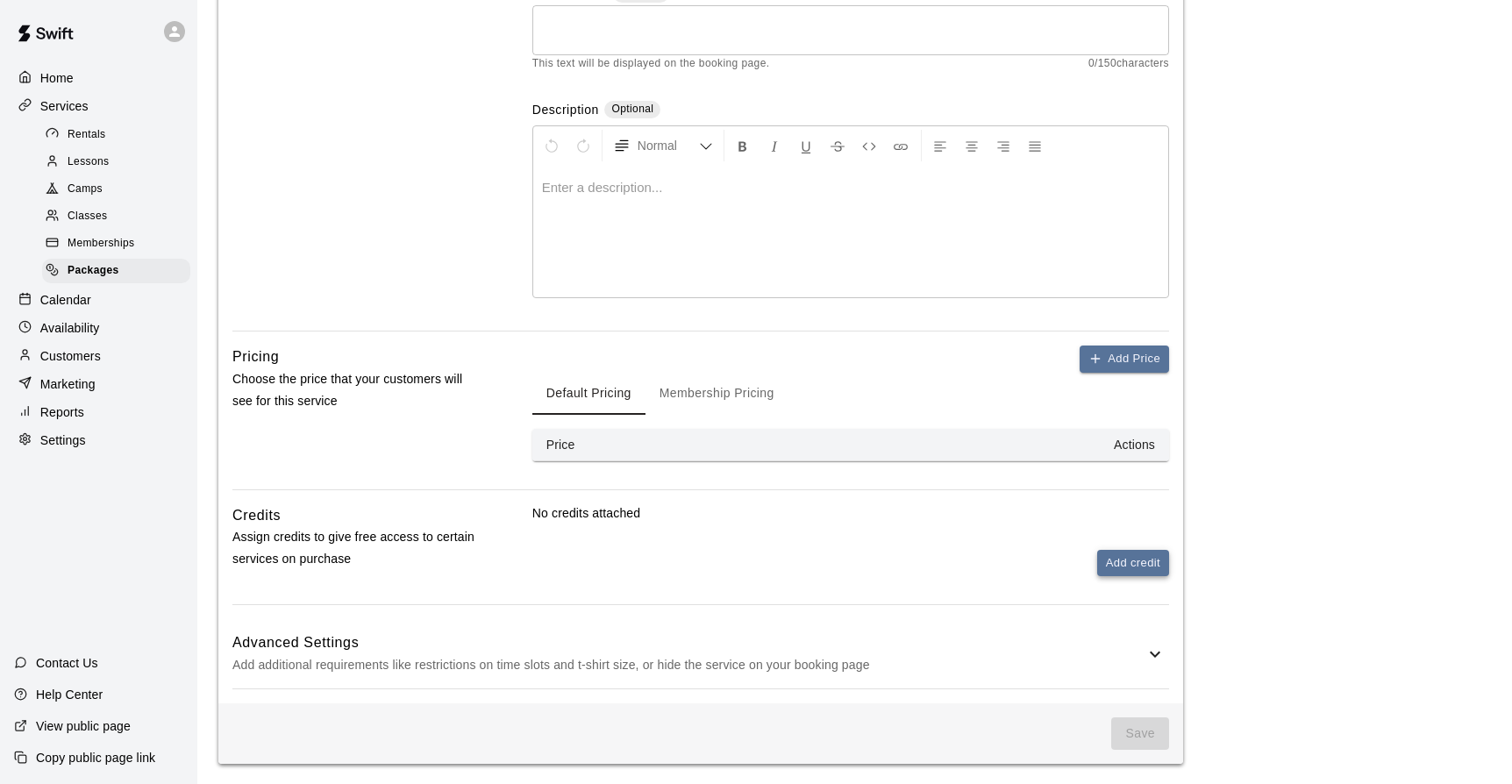
type input "**********"
click at [1123, 564] on button "Add credit" at bounding box center [1134, 563] width 72 height 27
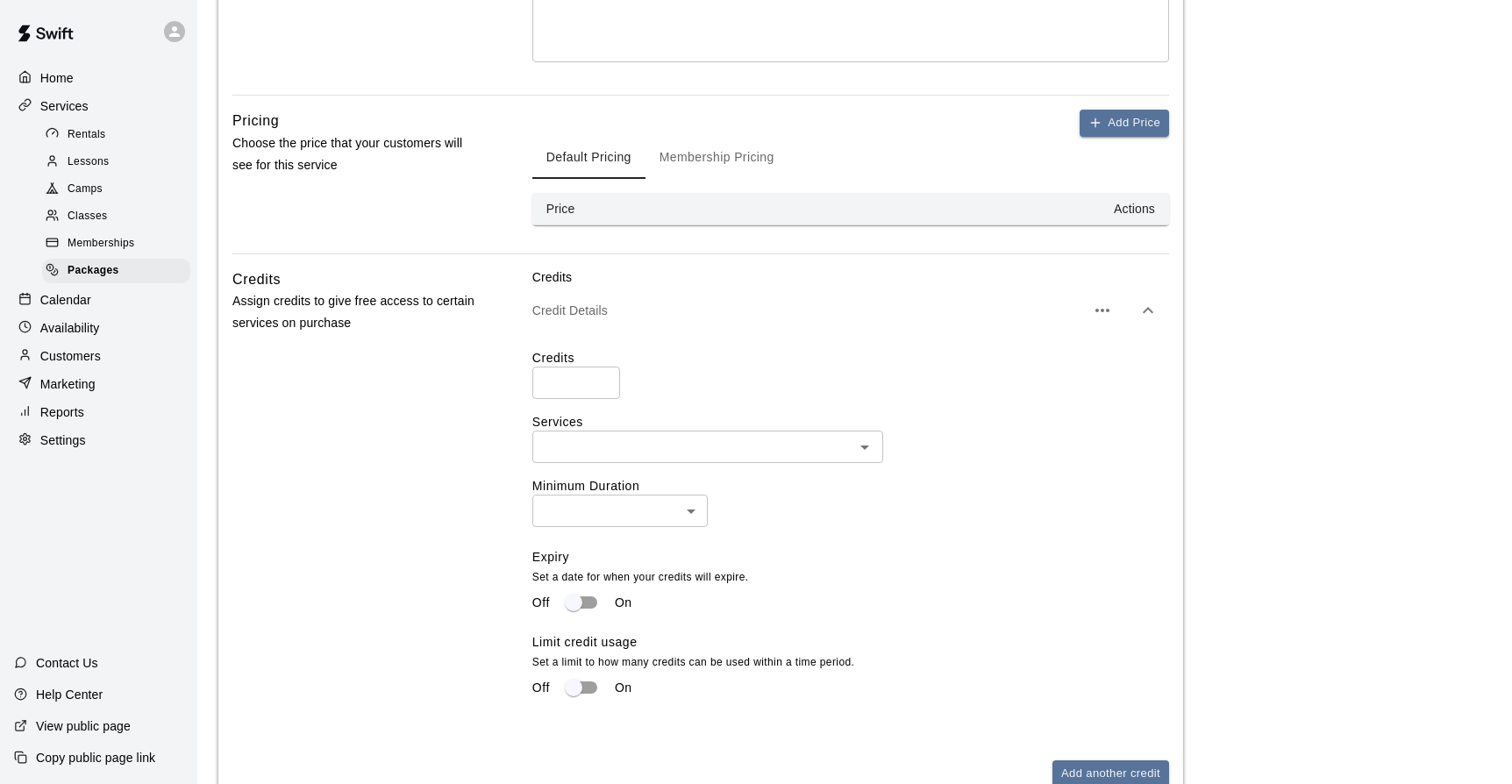
scroll to position [491, 0]
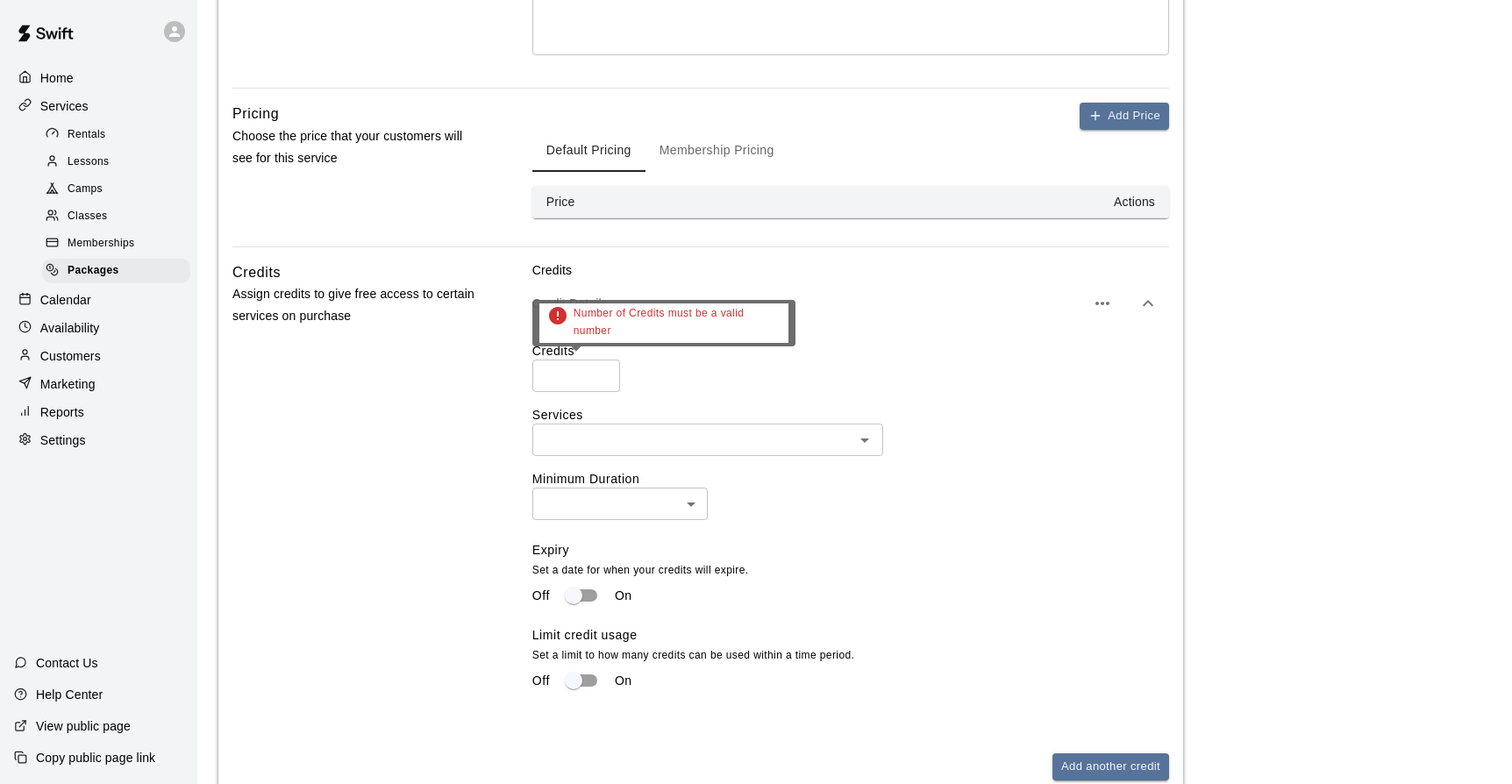
click at [559, 377] on input "number" at bounding box center [576, 375] width 88 height 32
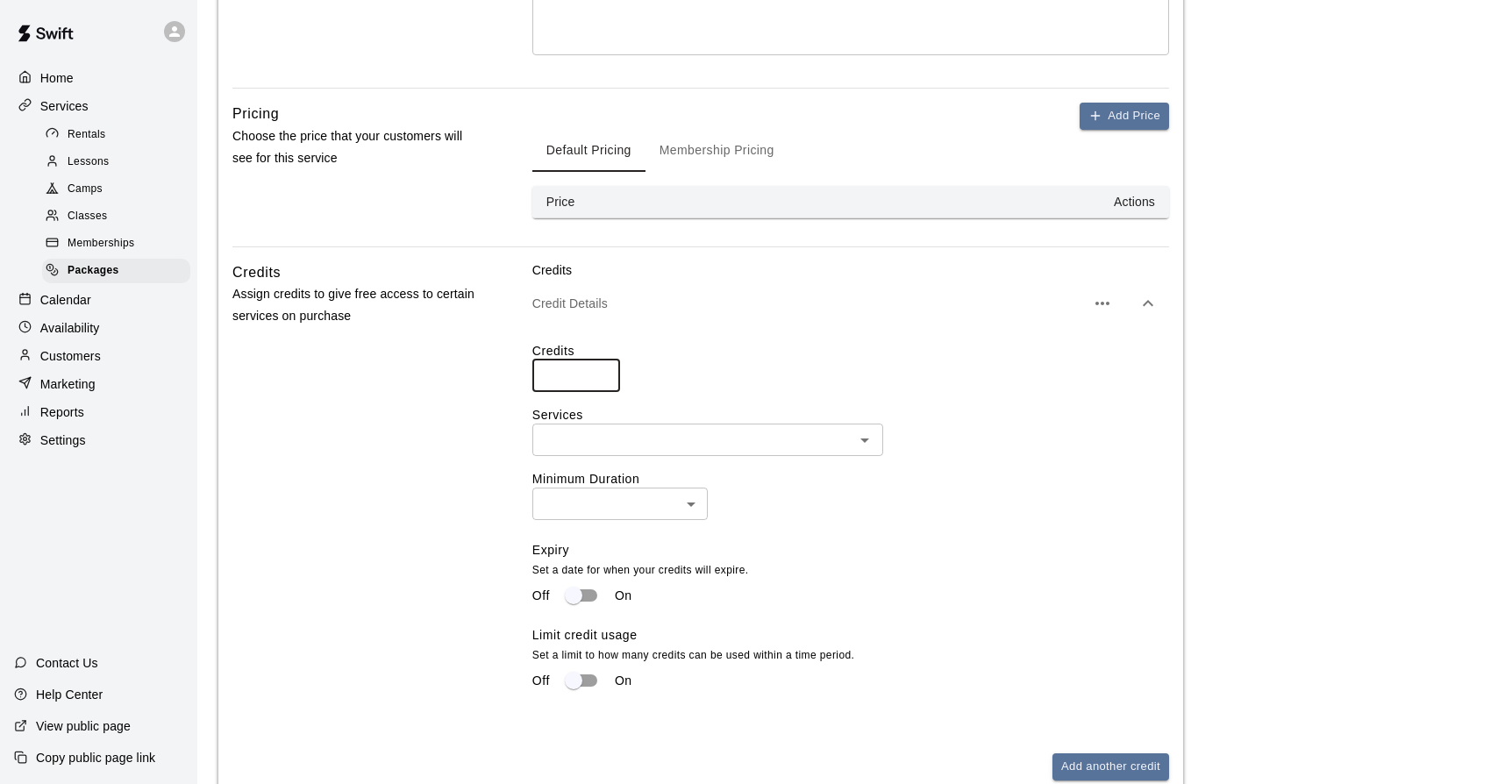
type input "**"
click at [657, 449] on input "text" at bounding box center [693, 440] width 311 height 22
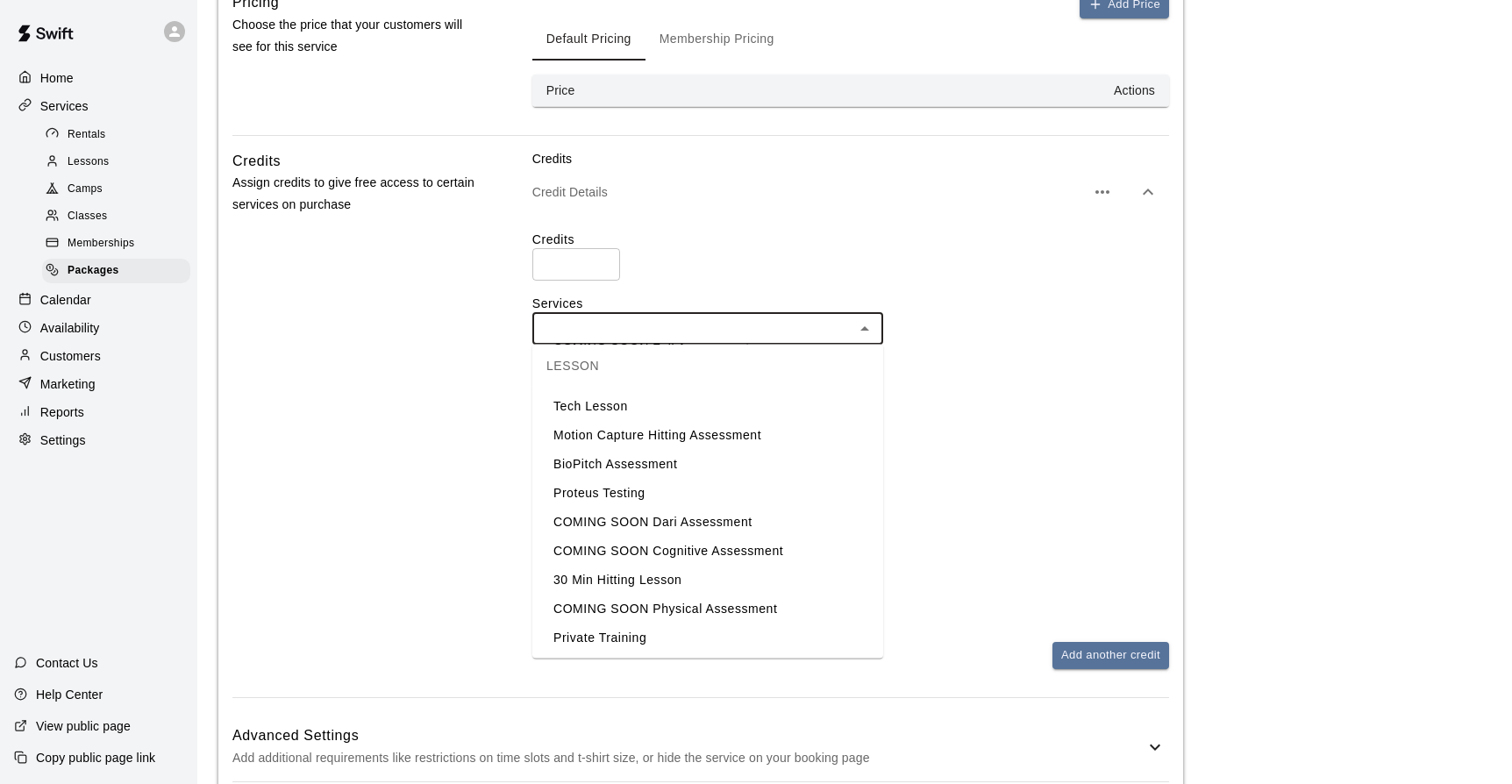
scroll to position [273, 0]
click at [676, 576] on li "30 Min Hitting Lesson" at bounding box center [707, 581] width 351 height 29
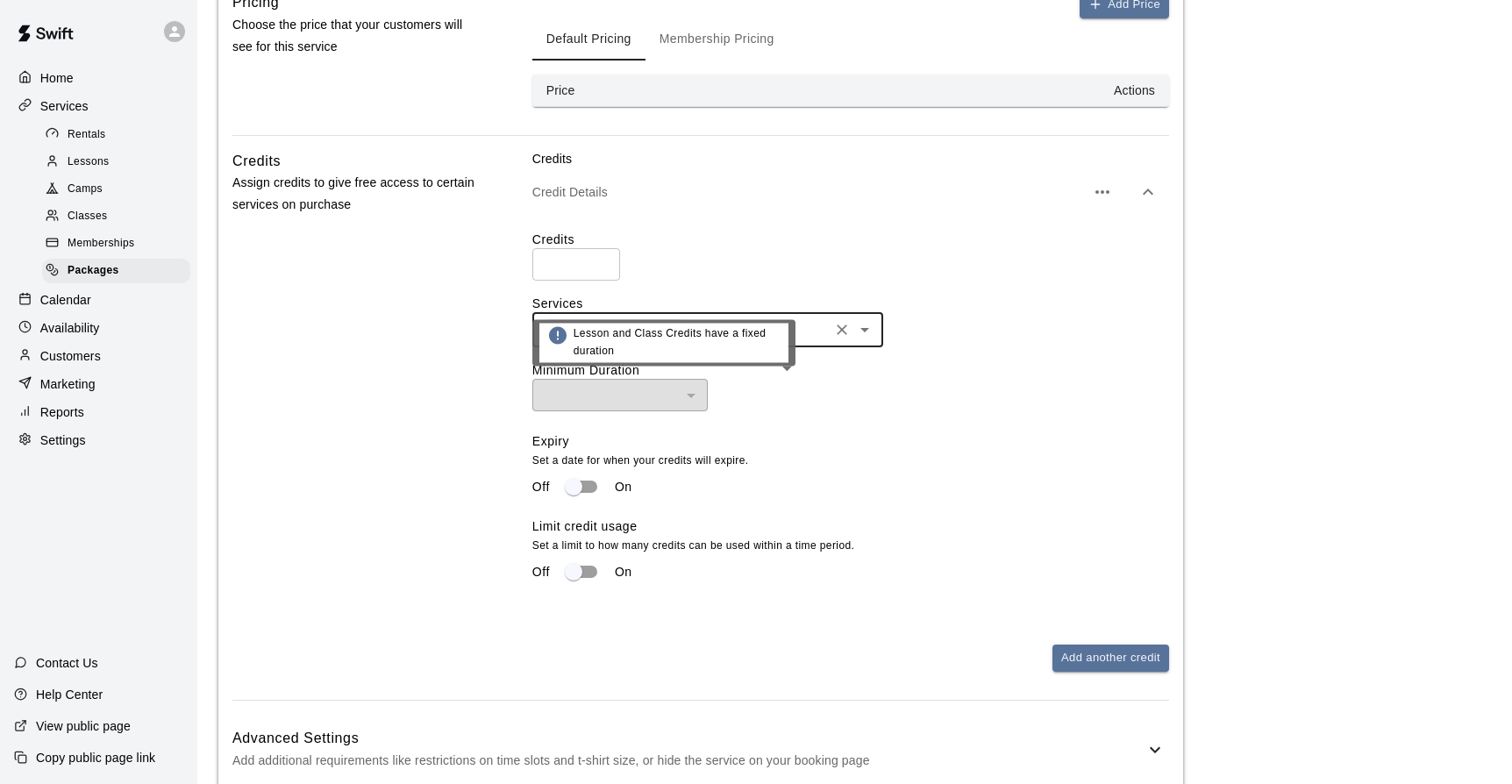
click at [689, 386] on div "​" at bounding box center [619, 395] width 175 height 32
click at [819, 439] on div "Expiry Set a date for when your credits will expire. Off On" at bounding box center [844, 475] width 623 height 85
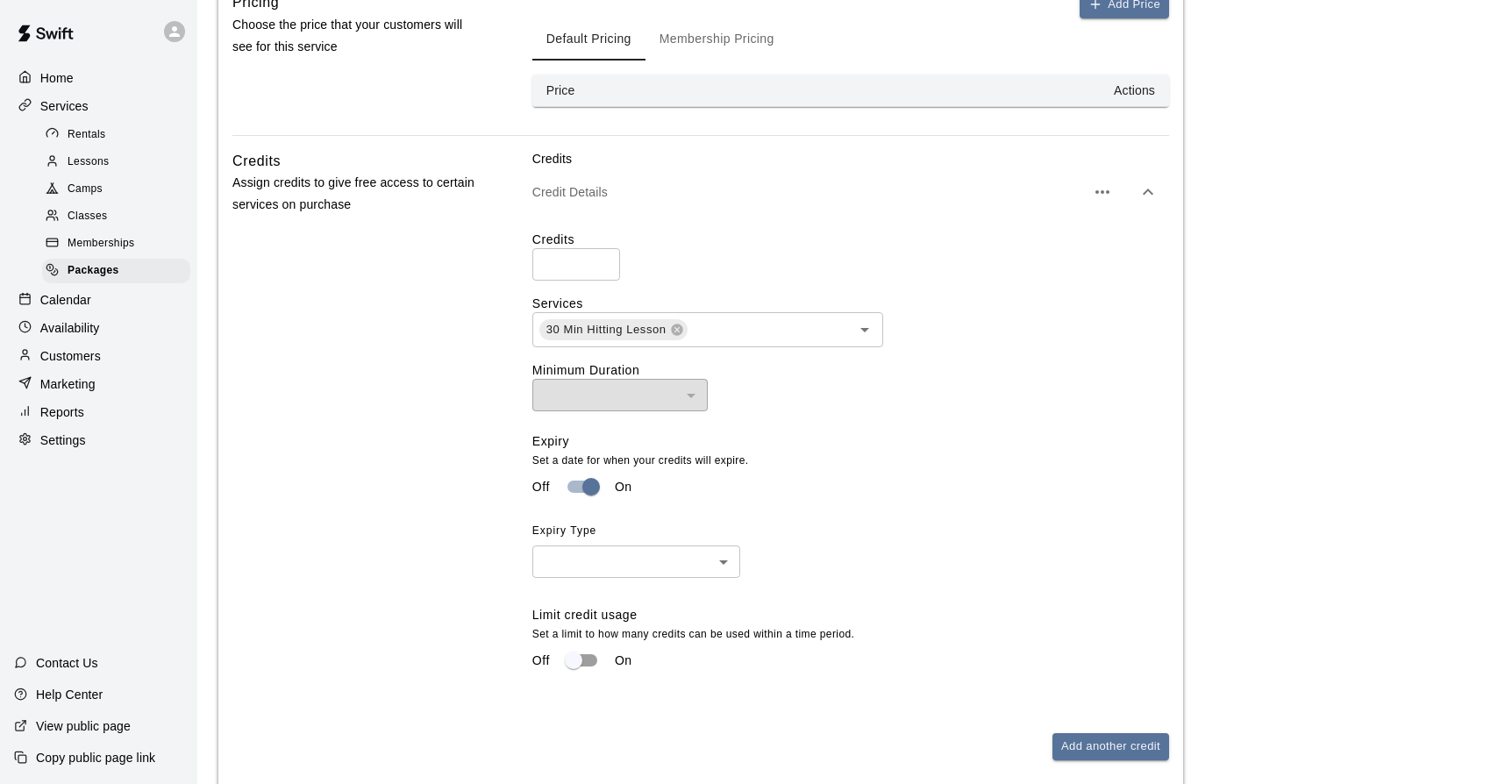
click at [726, 561] on body "**********" at bounding box center [756, 183] width 1512 height 1571
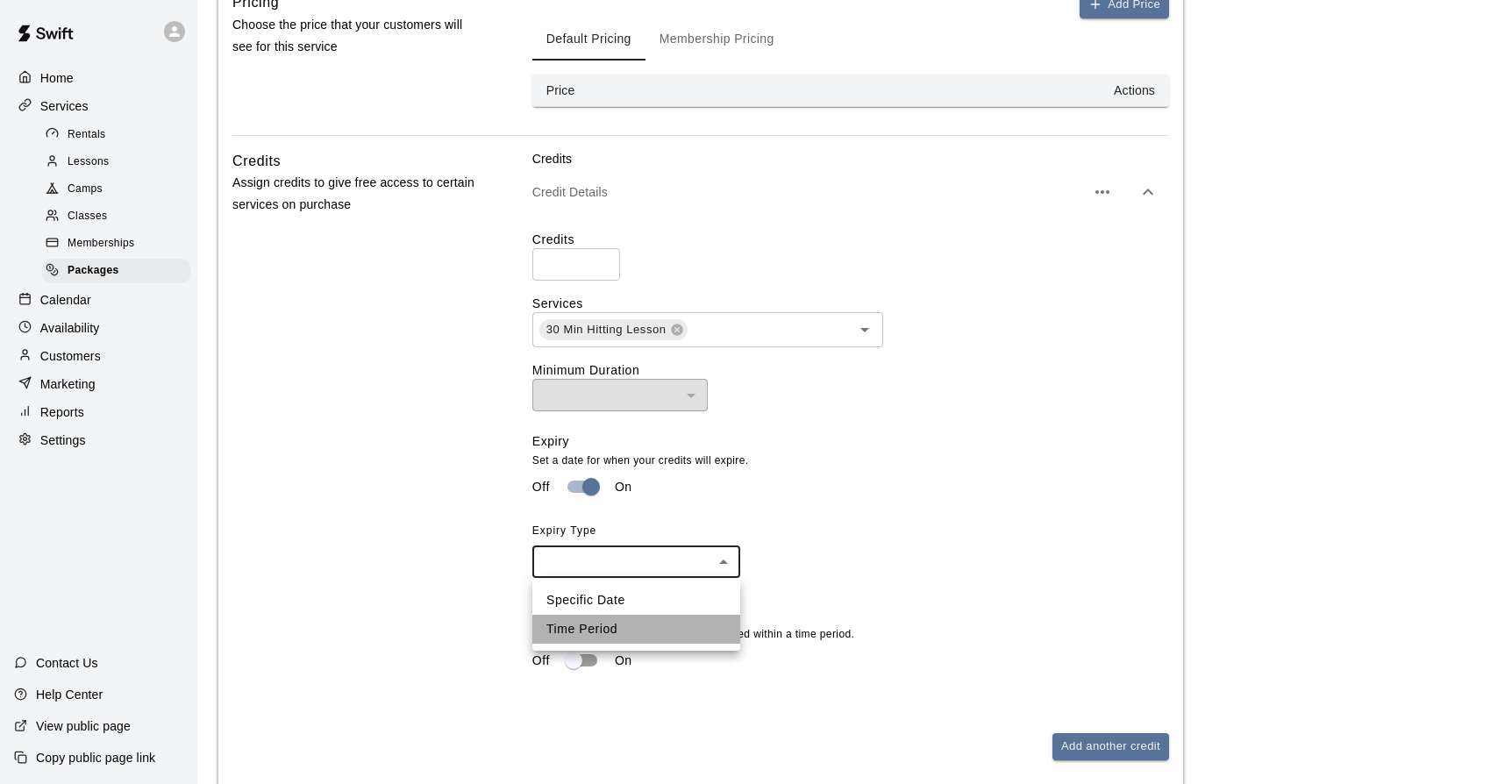
click at [619, 627] on li "Time Period" at bounding box center [636, 628] width 208 height 29
type input "******"
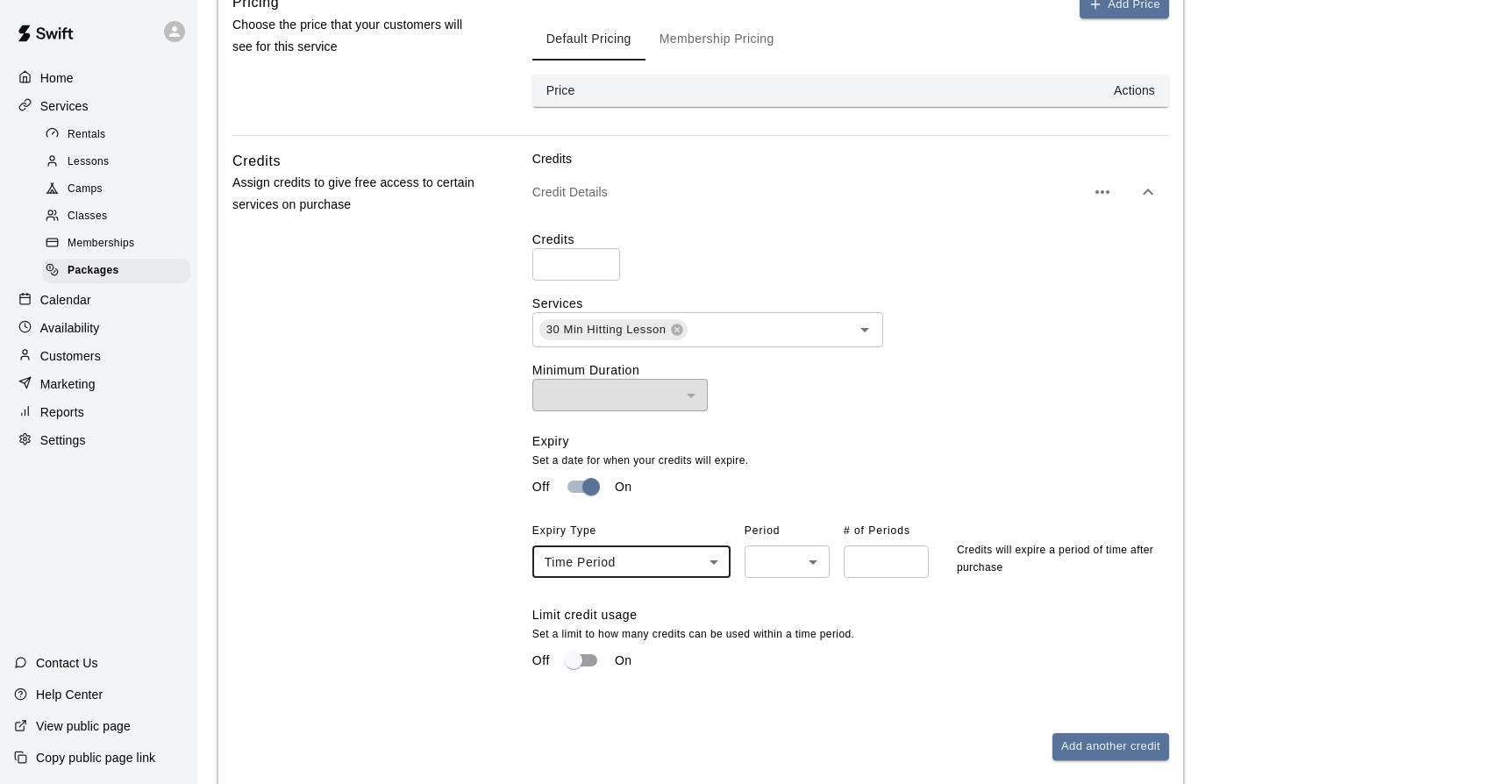
click at [816, 562] on body "**********" at bounding box center [756, 183] width 1512 height 1571
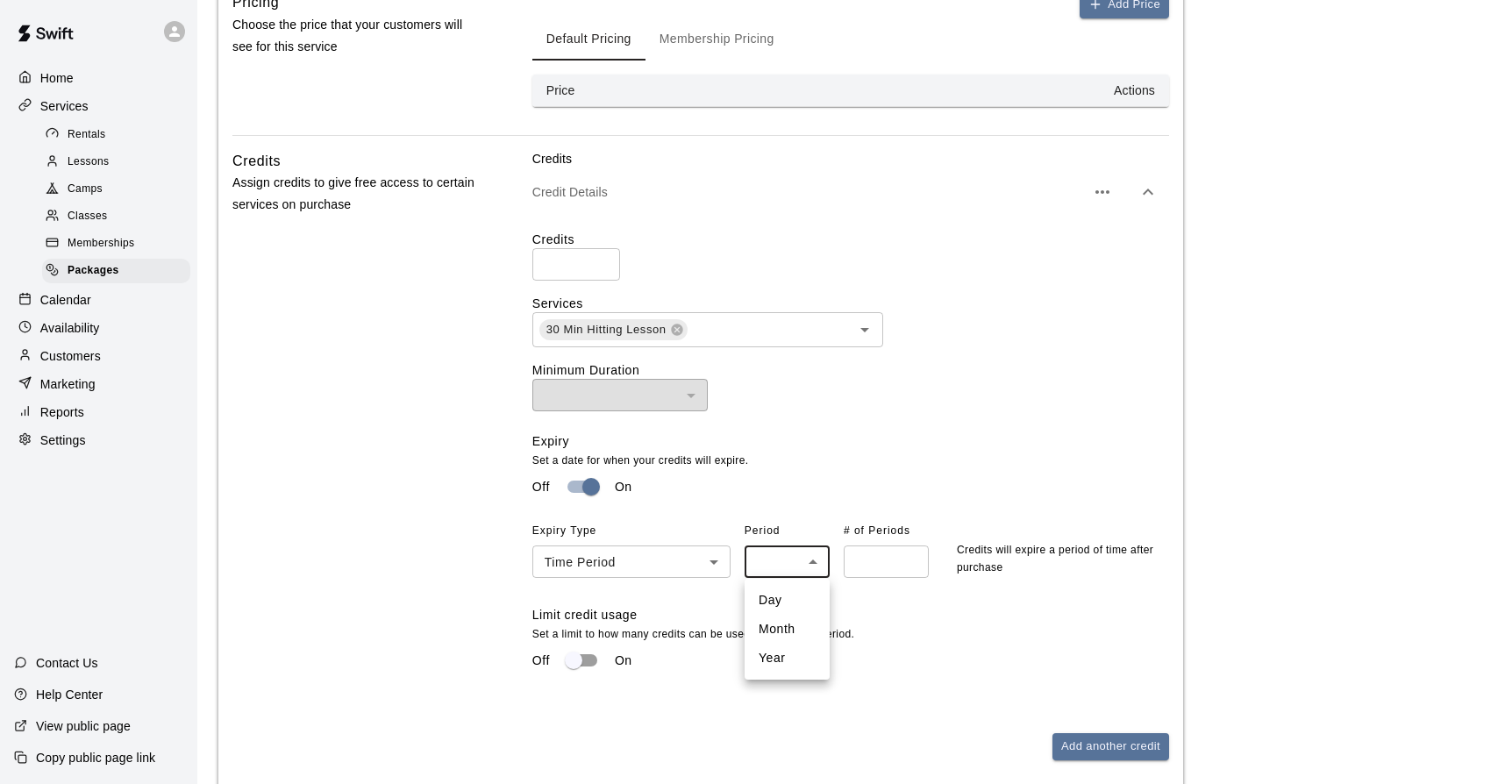
click at [774, 660] on li "Year" at bounding box center [787, 658] width 85 height 29
type input "****"
type input "*"
click at [908, 558] on input "*" at bounding box center [886, 562] width 85 height 32
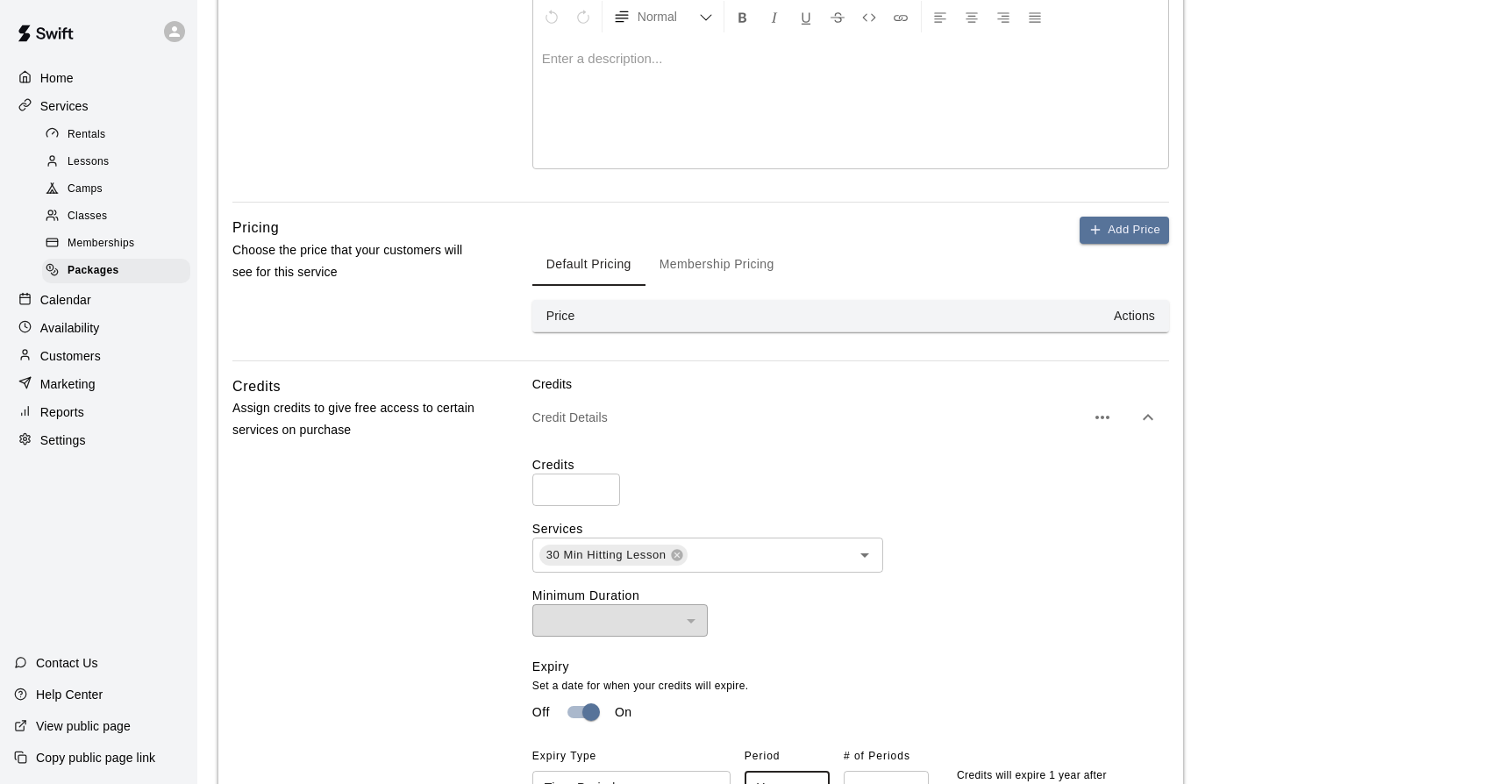
scroll to position [373, 0]
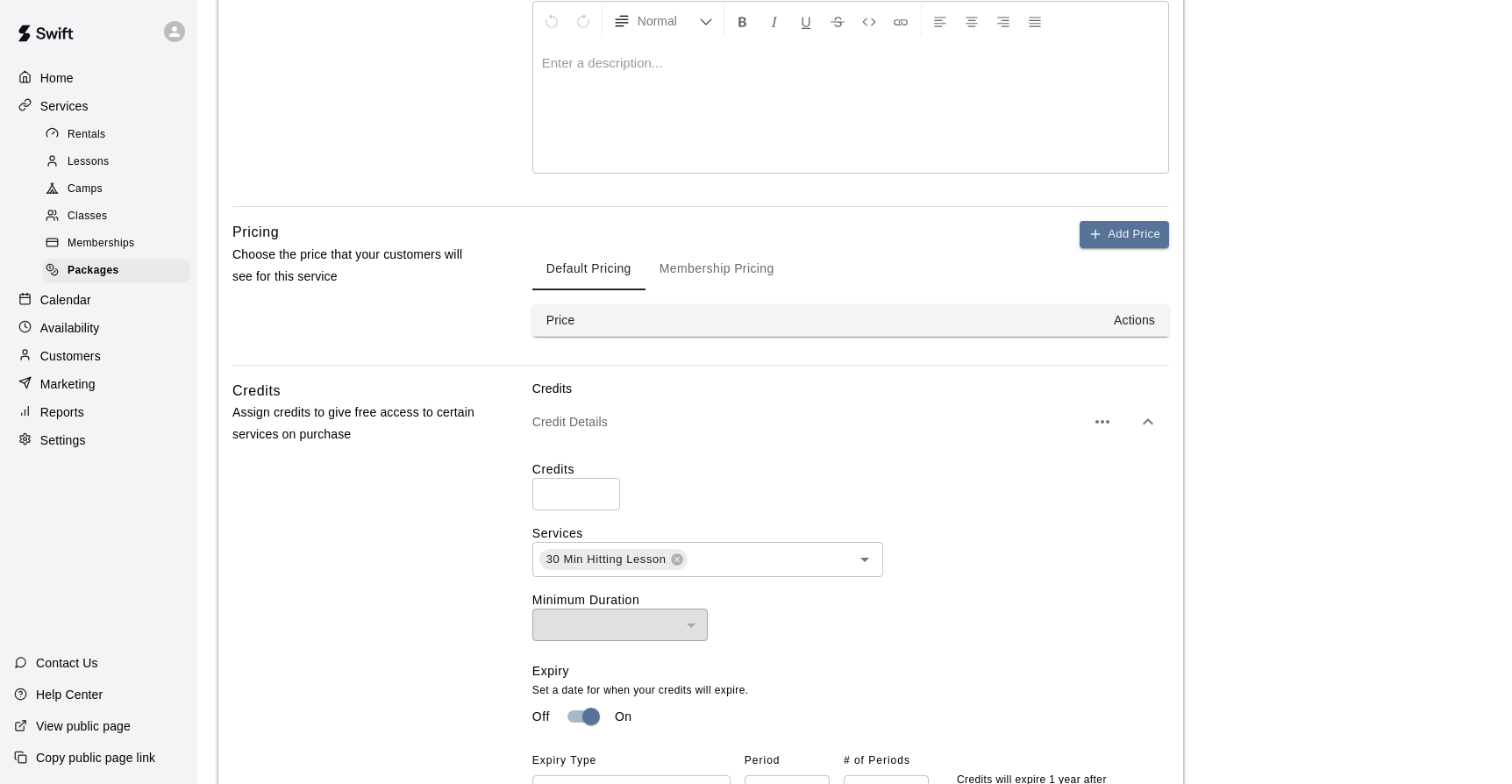
click at [1051, 330] on th "Actions" at bounding box center [939, 320] width 462 height 32
click at [592, 315] on th "Price" at bounding box center [619, 320] width 175 height 32
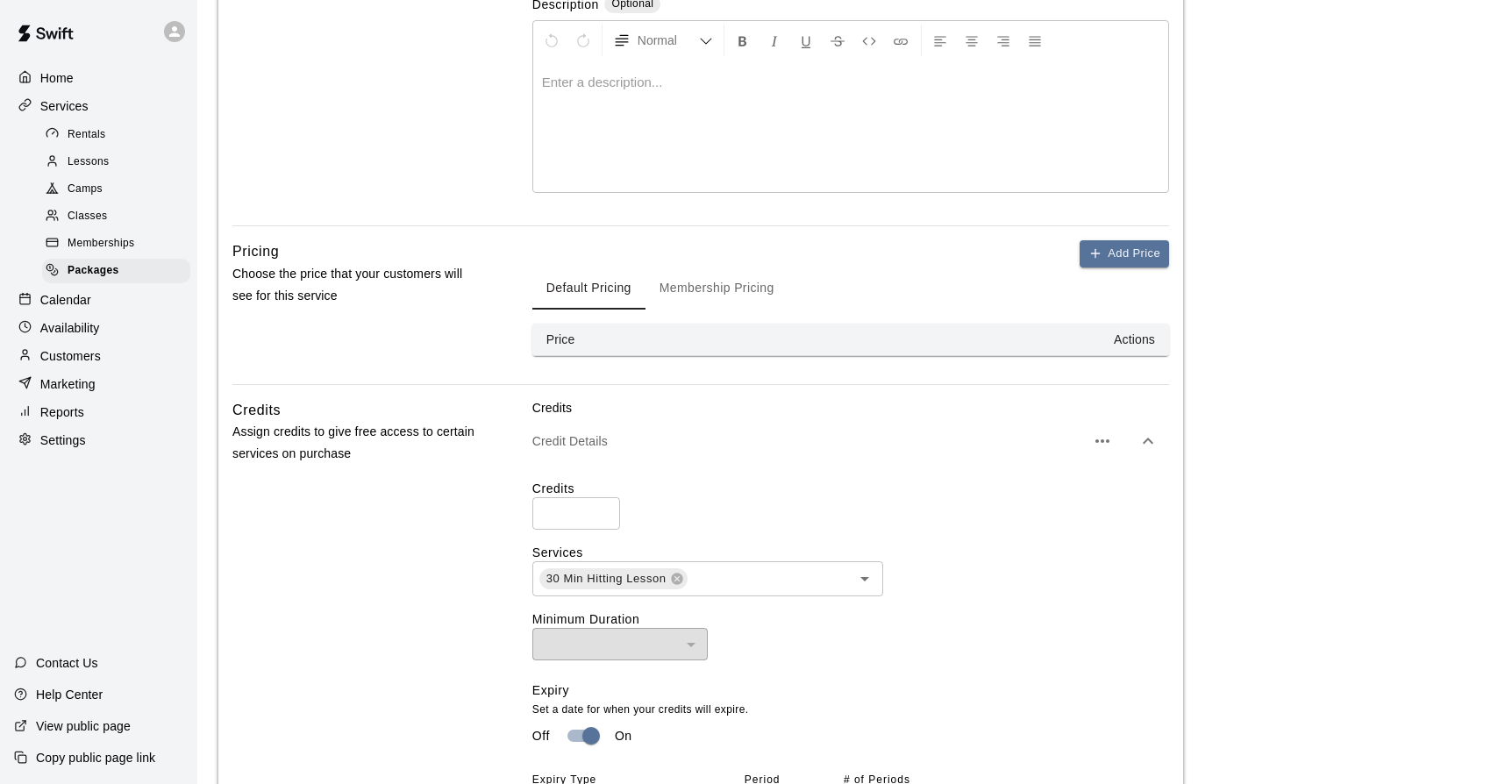
scroll to position [350, 0]
click at [1094, 257] on icon "button" at bounding box center [1095, 257] width 8 height 0
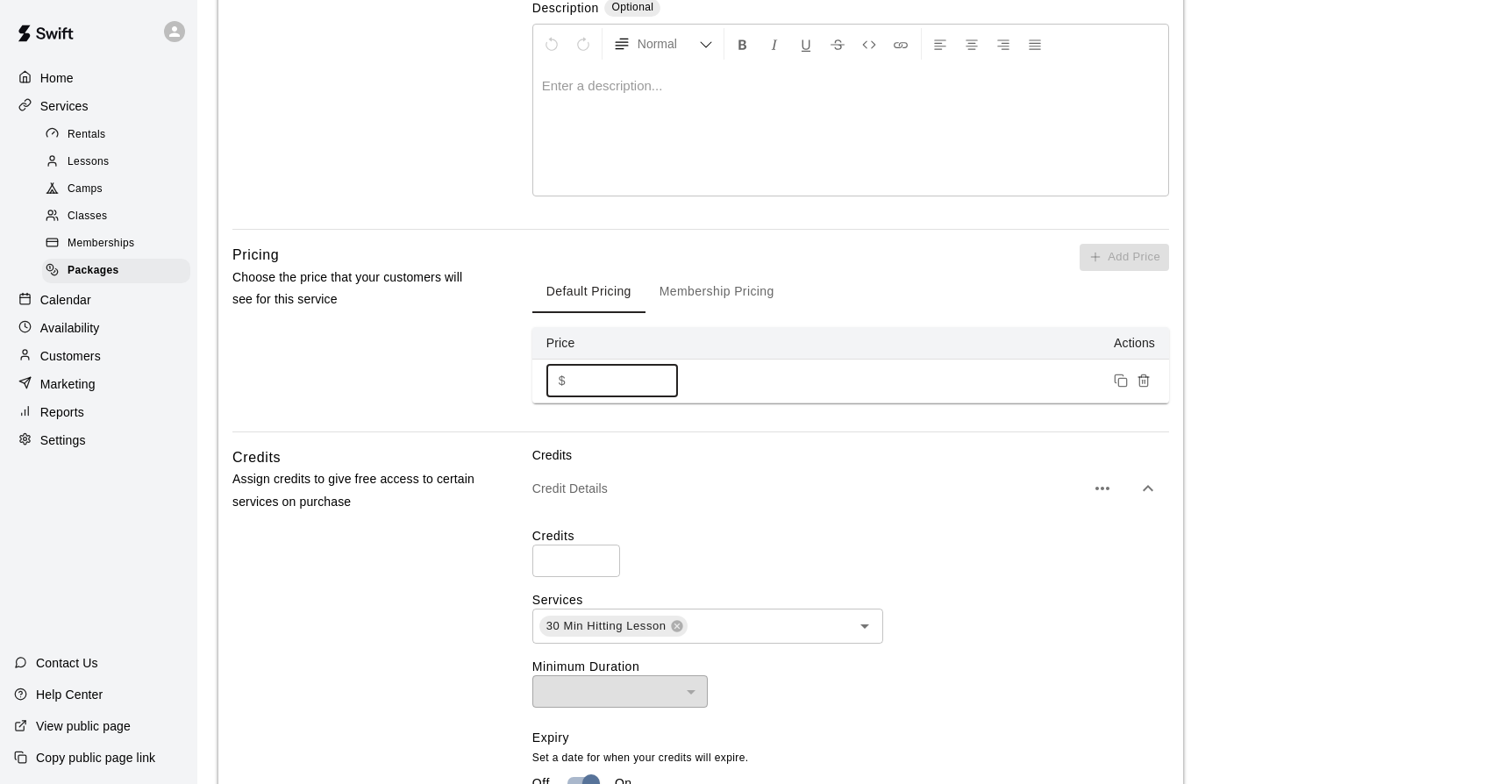
drag, startPoint x: 590, startPoint y: 383, endPoint x: 534, endPoint y: 383, distance: 56.0
click at [573, 383] on input "*" at bounding box center [626, 381] width 106 height 32
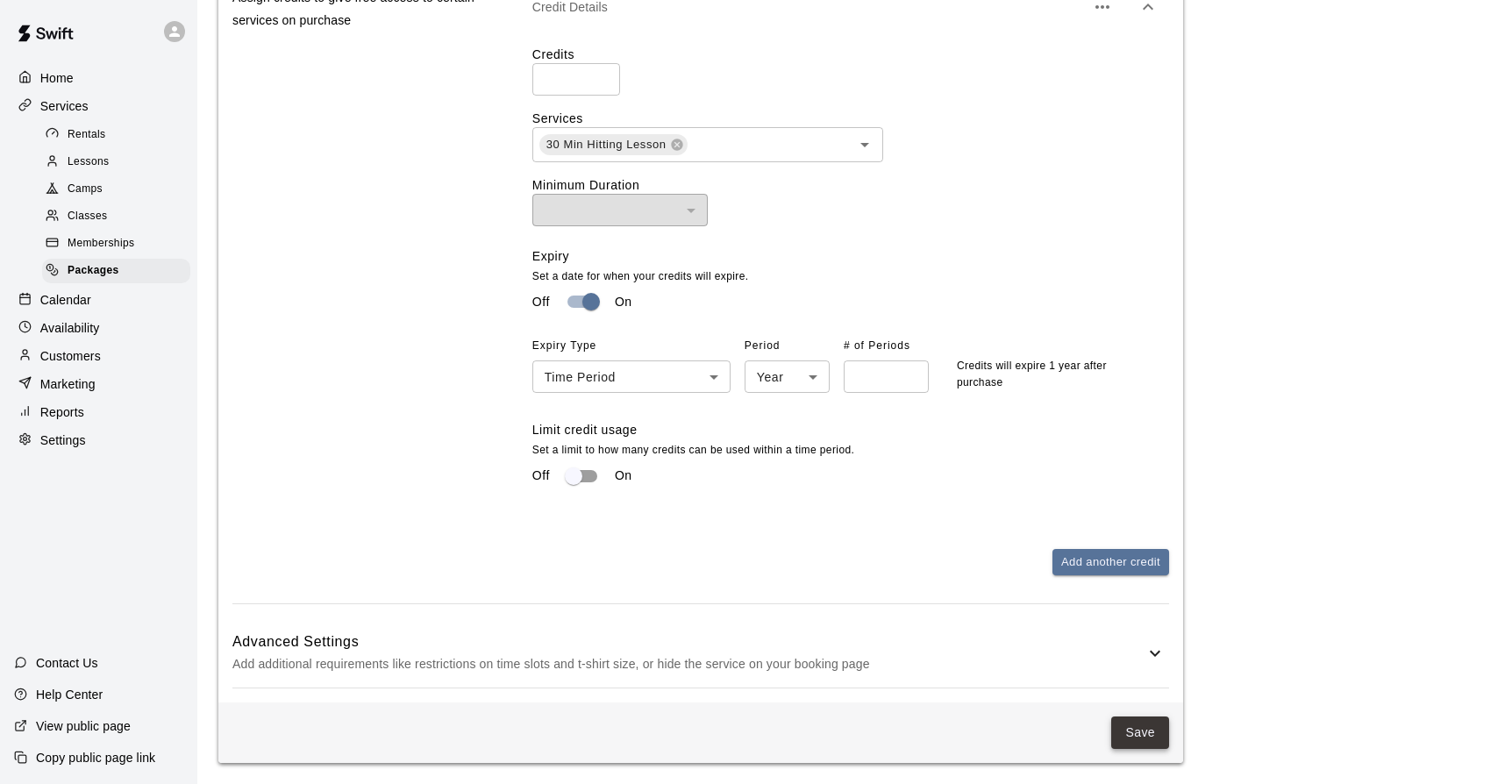
type input "****"
click at [1137, 727] on button "Save" at bounding box center [1140, 732] width 57 height 32
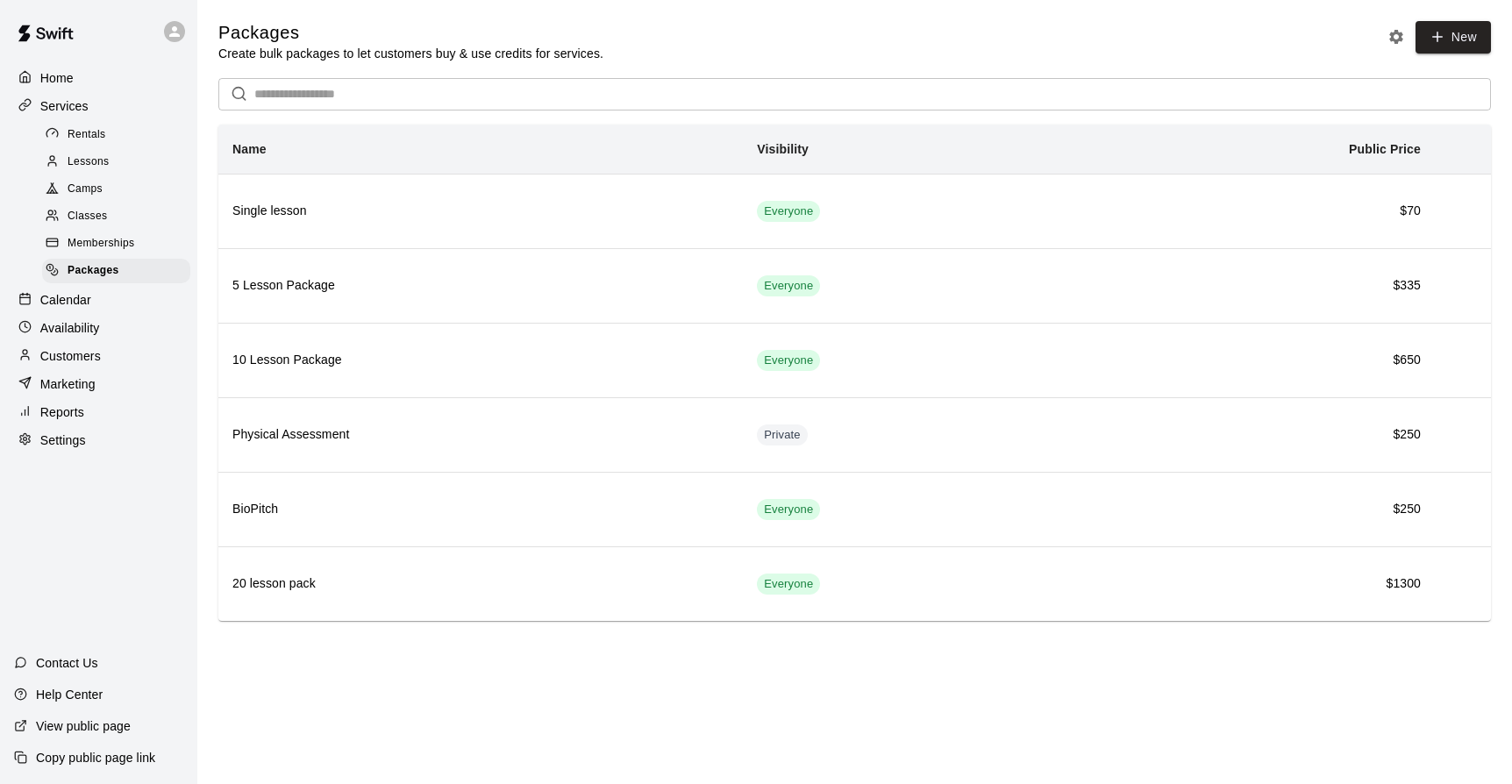
click at [75, 351] on p "Customers" at bounding box center [70, 356] width 60 height 18
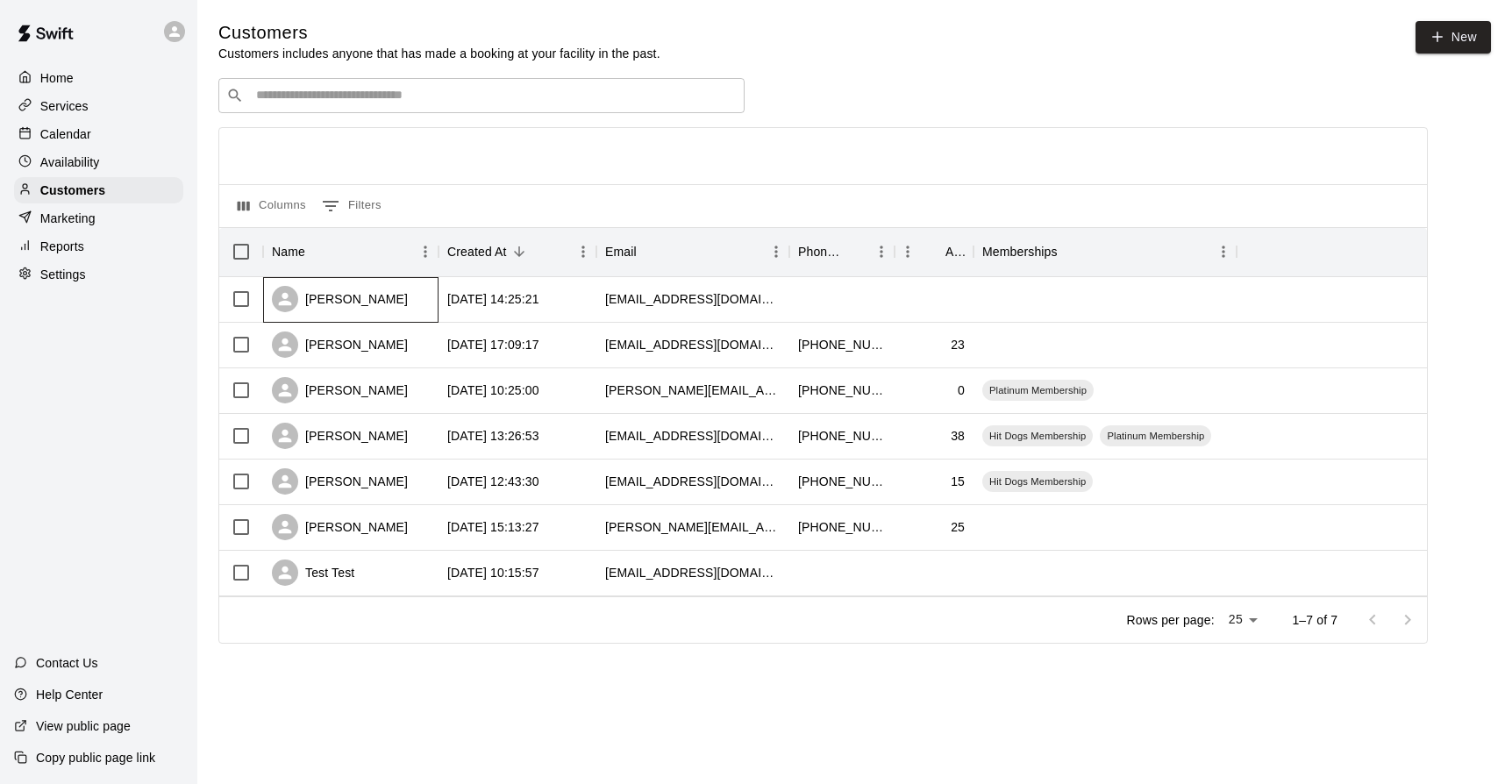
click at [288, 295] on icon at bounding box center [286, 299] width 20 height 20
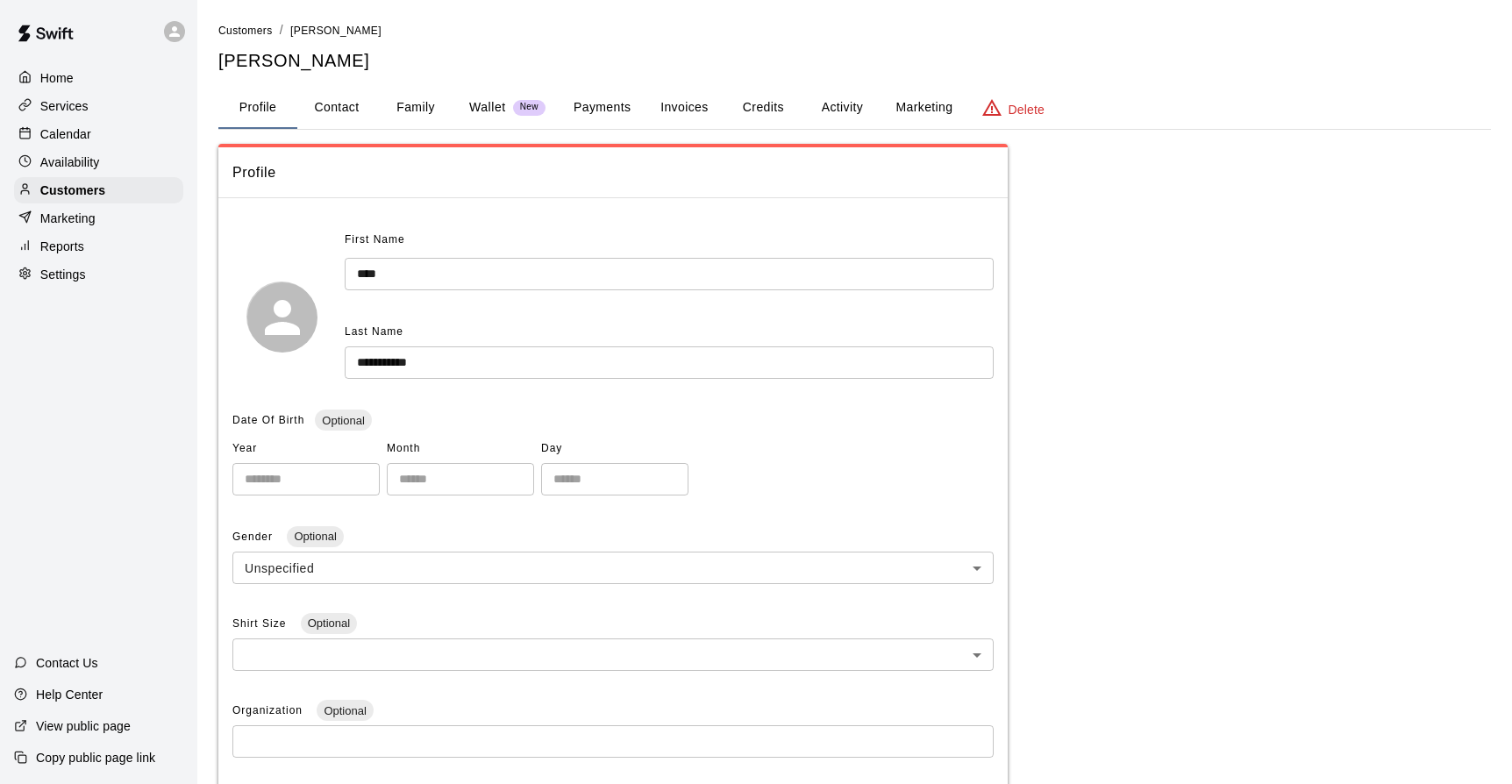
click at [842, 104] on button "Activity" at bounding box center [842, 107] width 79 height 42
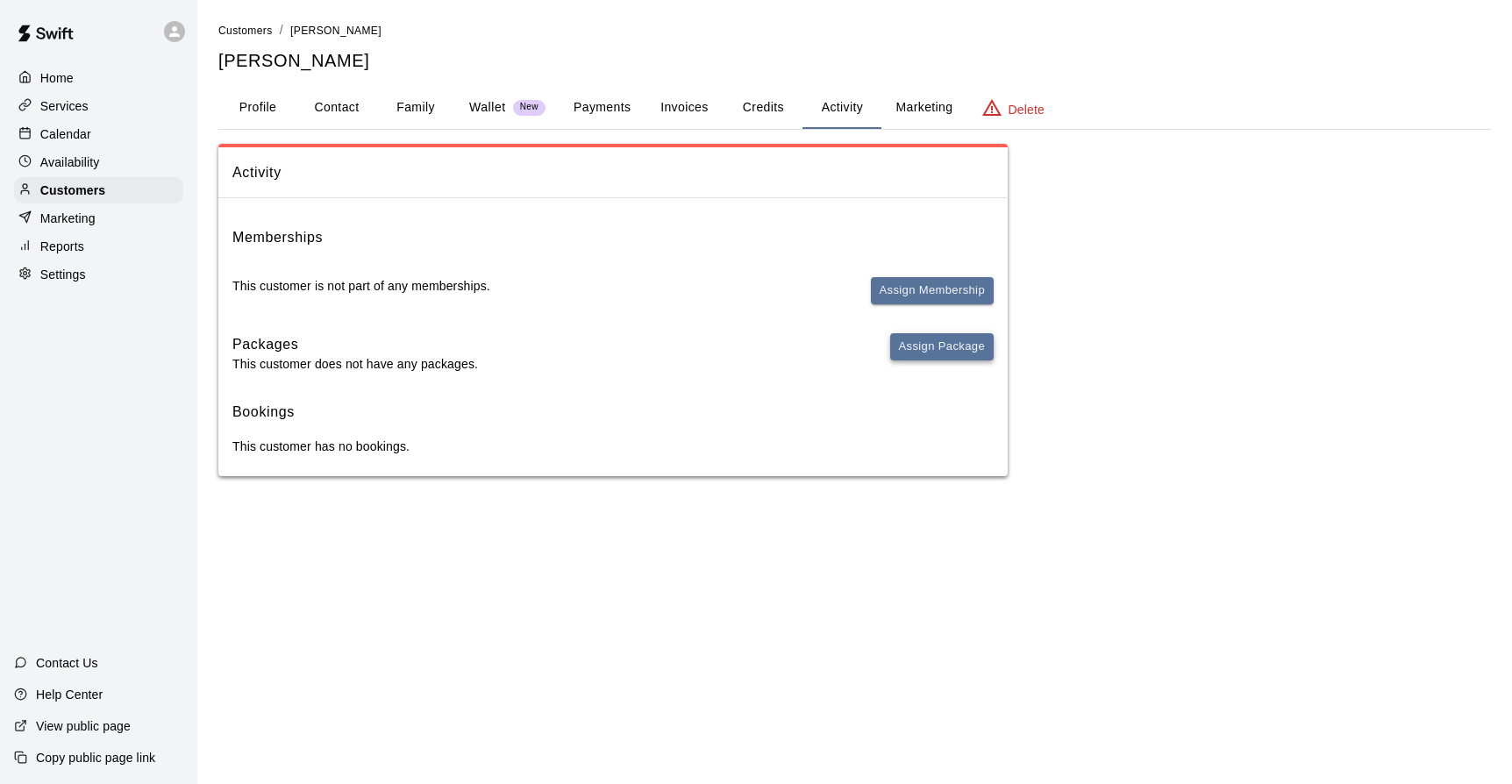
click at [925, 342] on button "Assign Package" at bounding box center [942, 347] width 104 height 27
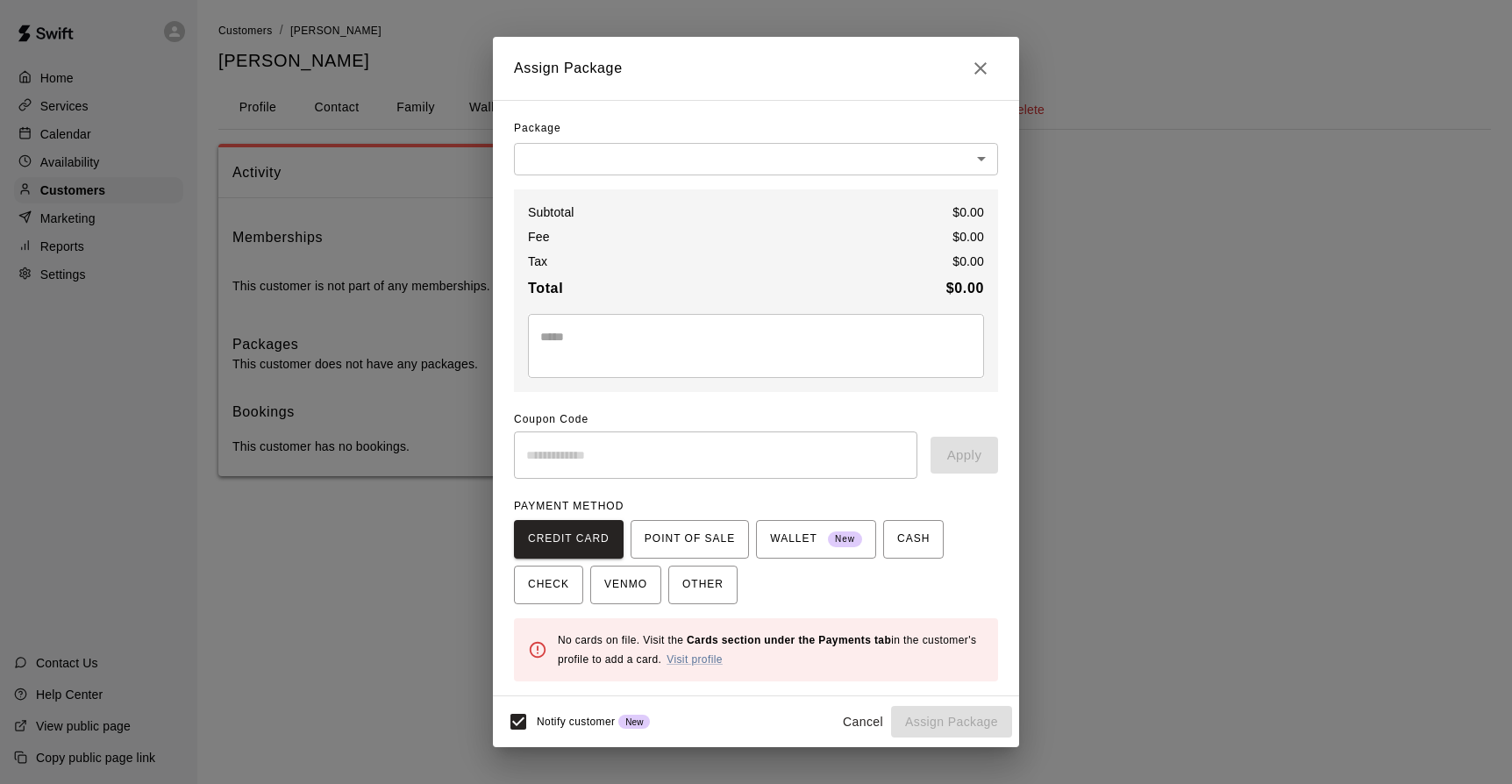
click at [986, 157] on body "Home Services Calendar Availability Customers Marketing Reports Settings Contac…" at bounding box center [756, 256] width 1512 height 512
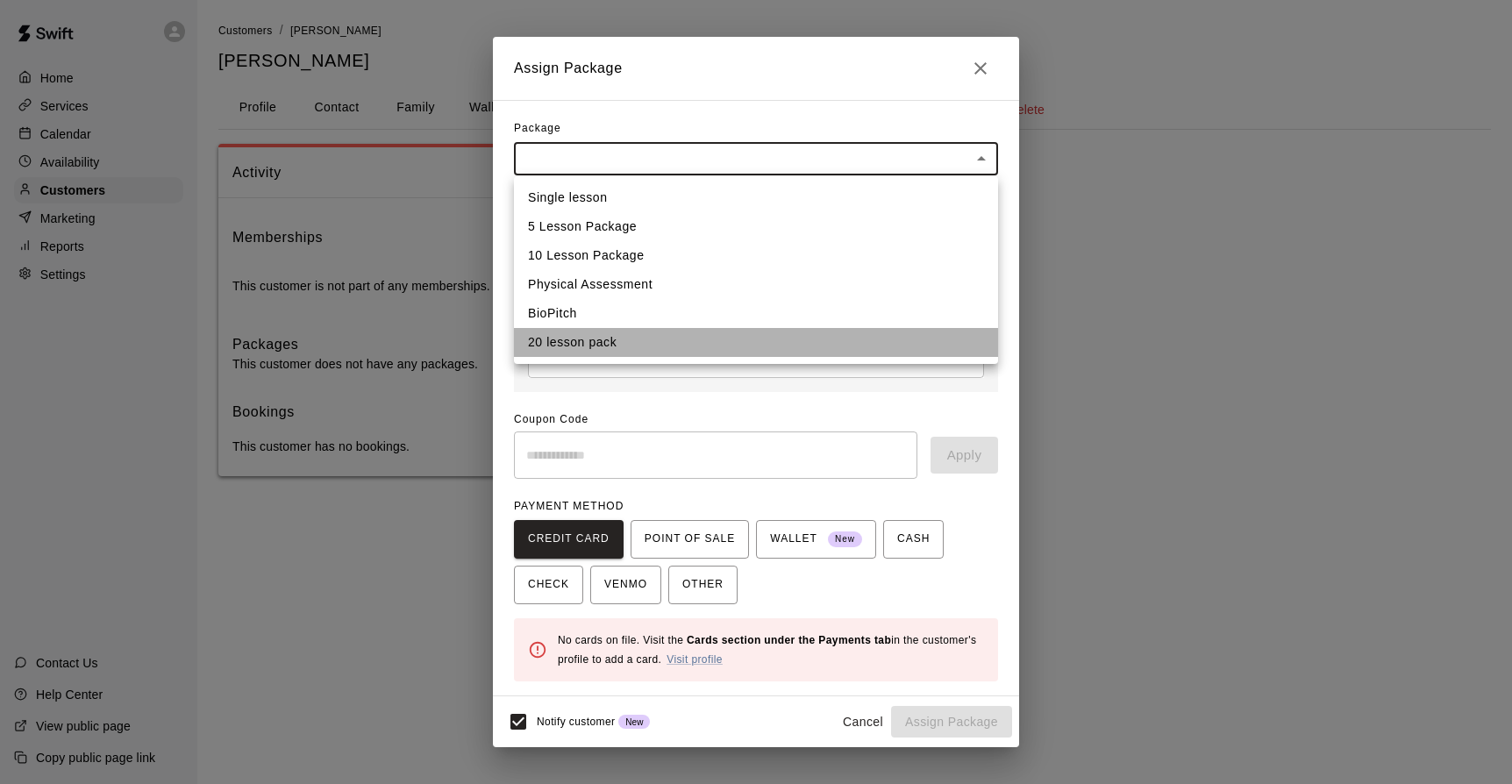
click at [629, 342] on li "20 lesson pack" at bounding box center [756, 342] width 484 height 29
type input "**********"
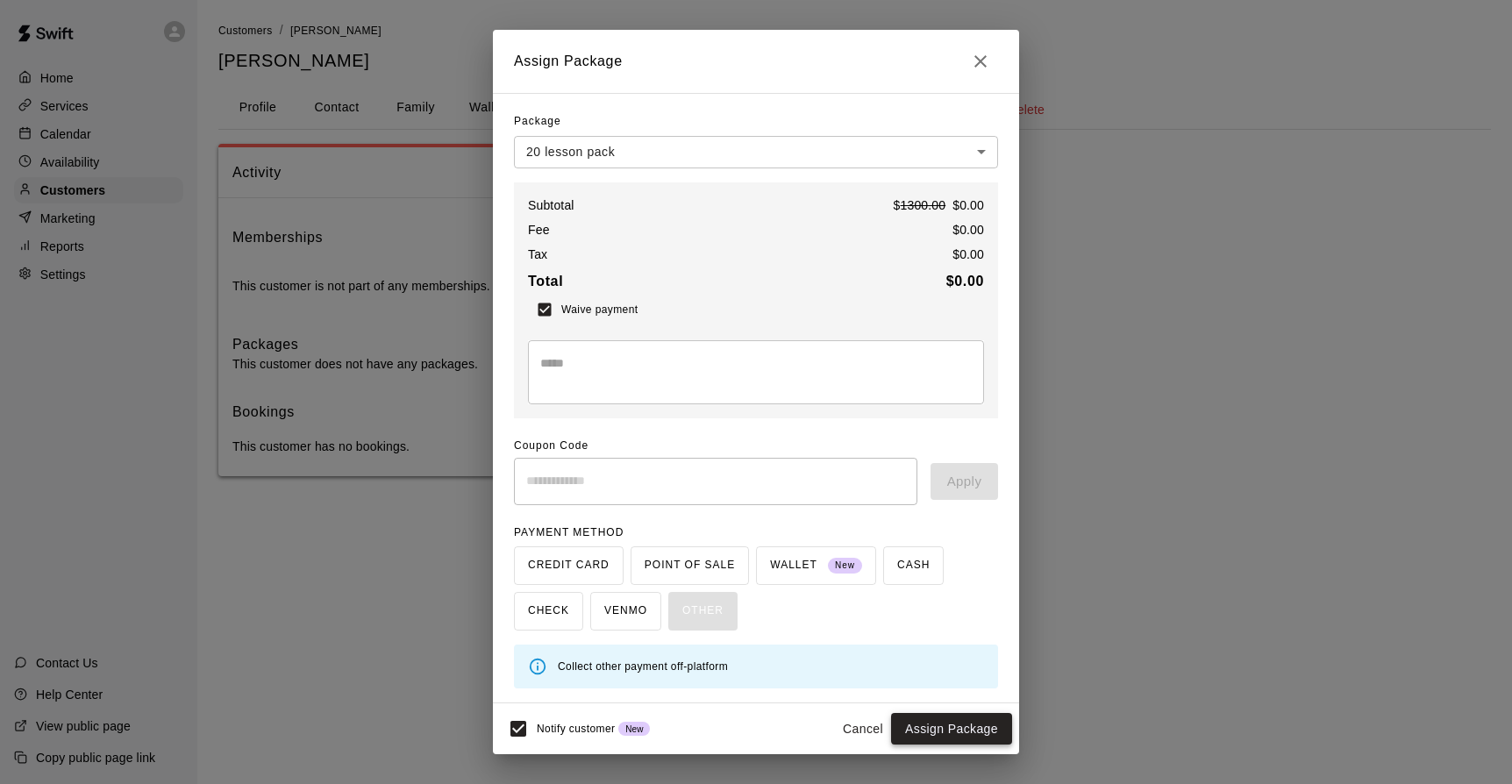
click at [934, 729] on button "Assign Package" at bounding box center [951, 728] width 121 height 32
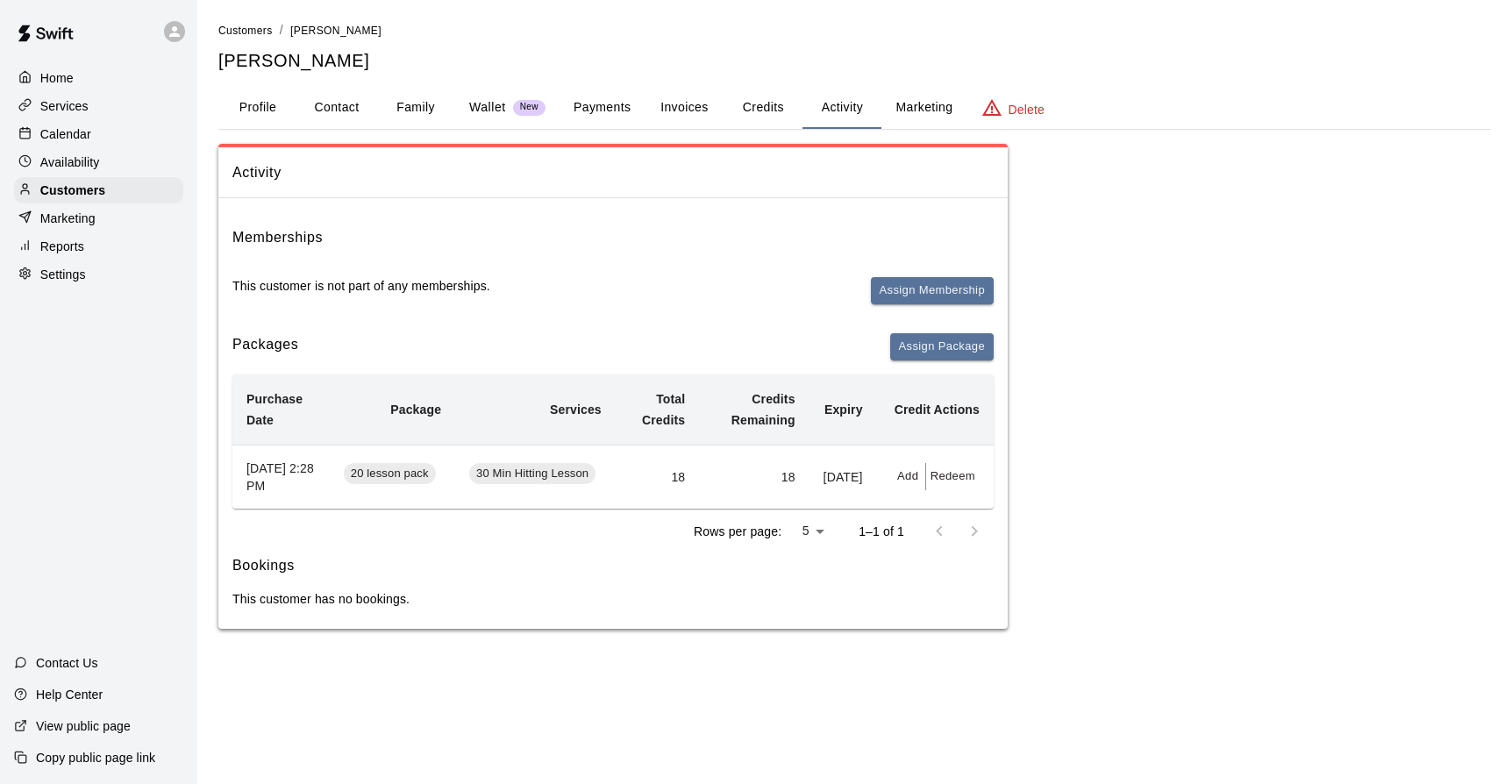
click at [70, 72] on p "Home" at bounding box center [57, 78] width 33 height 18
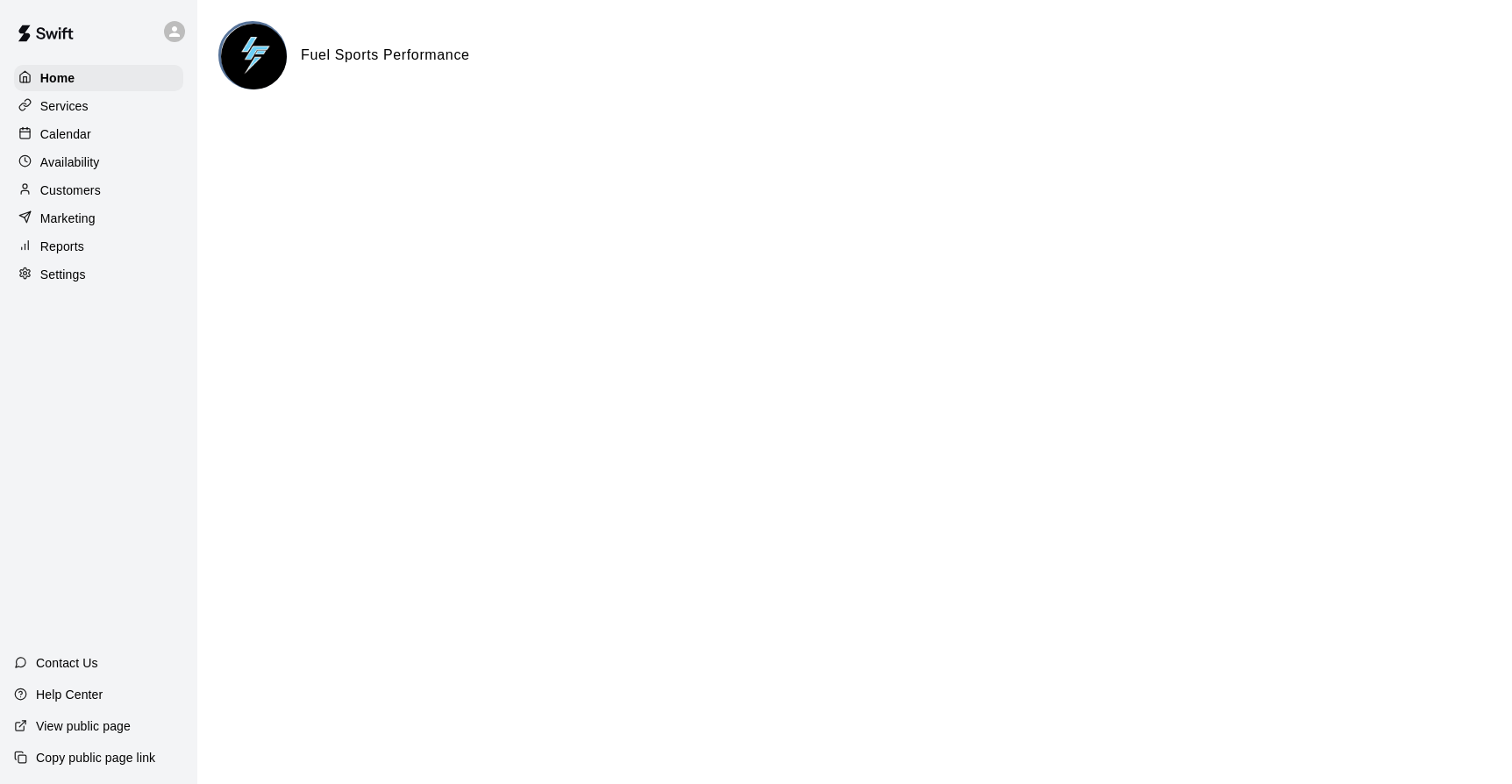
click at [53, 102] on p "Services" at bounding box center [65, 106] width 48 height 18
